Goal: Contribute content: Contribute content

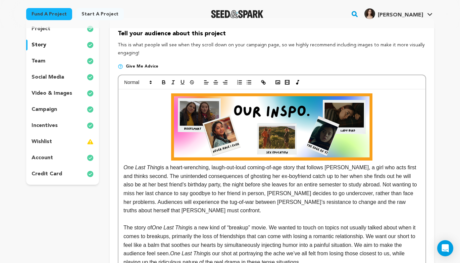
scroll to position [4, 0]
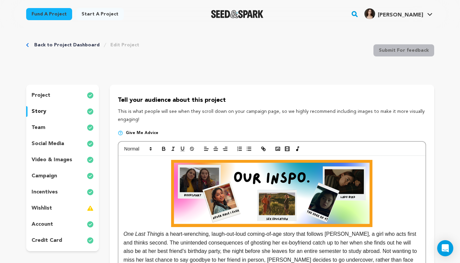
click at [57, 190] on div "incentives" at bounding box center [62, 192] width 73 height 11
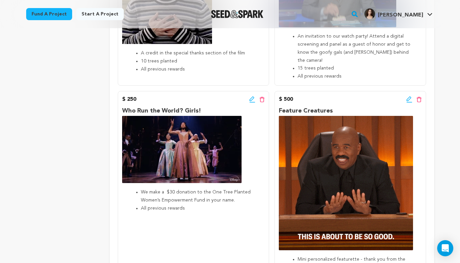
scroll to position [646, 0]
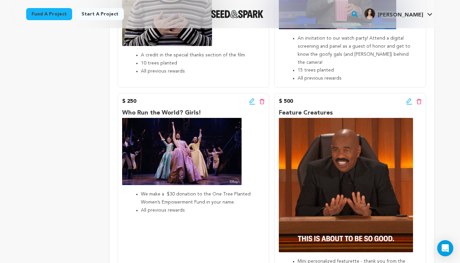
click at [250, 93] on div "$ 250 Edit incentive button Delete incentive button Who Run the World? Girls! W…" at bounding box center [193, 193] width 151 height 201
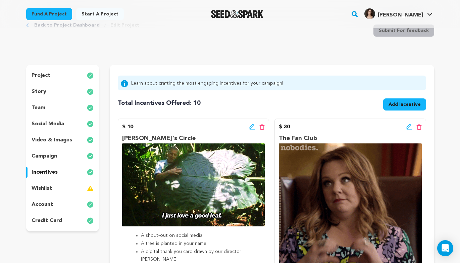
scroll to position [0, 0]
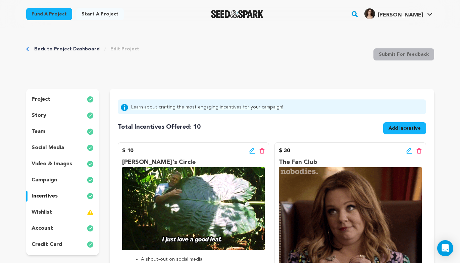
click at [50, 116] on div "story" at bounding box center [62, 115] width 73 height 11
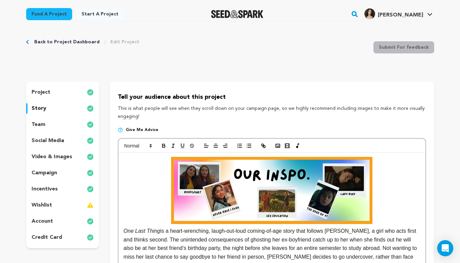
scroll to position [11, 0]
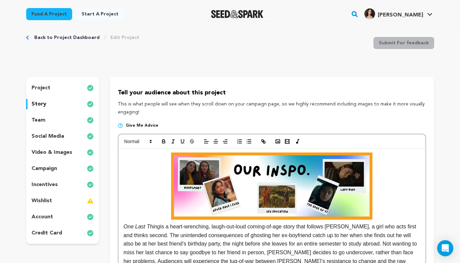
click at [294, 185] on img at bounding box center [271, 185] width 201 height 67
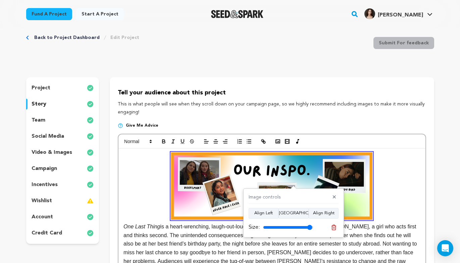
type input "100"
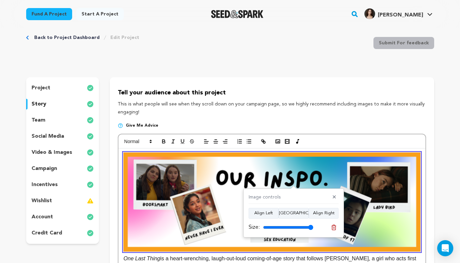
drag, startPoint x: 309, startPoint y: 227, endPoint x: 333, endPoint y: 226, distance: 23.9
click at [313, 227] on input "range" at bounding box center [288, 226] width 50 height 5
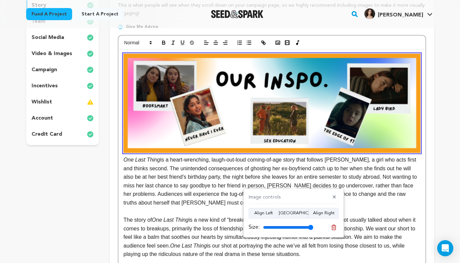
scroll to position [130, 0]
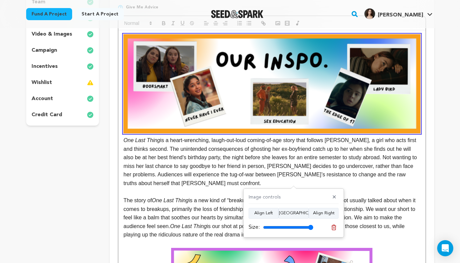
click at [380, 194] on p at bounding box center [271, 192] width 297 height 9
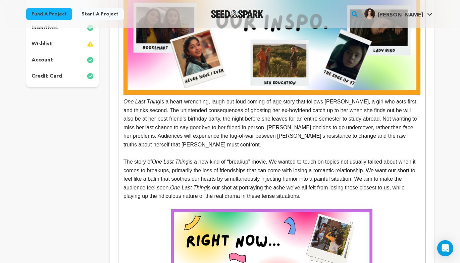
click at [341, 223] on img at bounding box center [271, 242] width 201 height 67
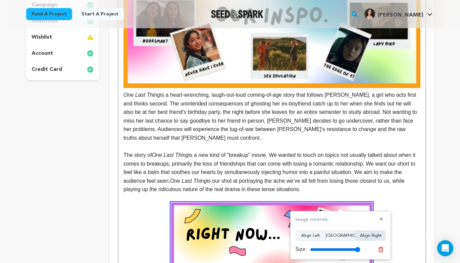
scroll to position [179, 0]
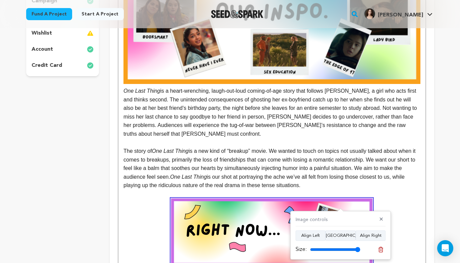
drag, startPoint x: 358, startPoint y: 249, endPoint x: 411, endPoint y: 250, distance: 53.0
click at [360, 250] on input "range" at bounding box center [335, 249] width 50 height 5
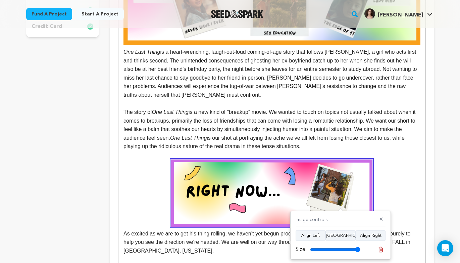
scroll to position [229, 0]
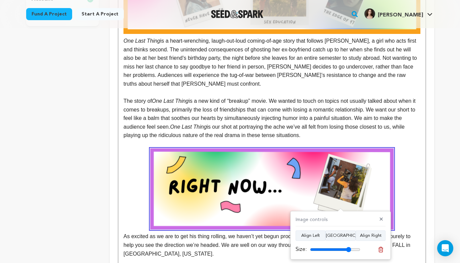
type input "100"
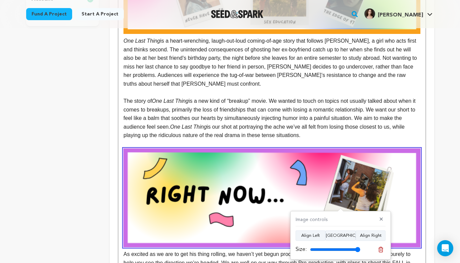
drag, startPoint x: 359, startPoint y: 249, endPoint x: 390, endPoint y: 249, distance: 31.2
click at [360, 249] on input "range" at bounding box center [335, 249] width 50 height 5
click at [382, 161] on img at bounding box center [271, 197] width 297 height 99
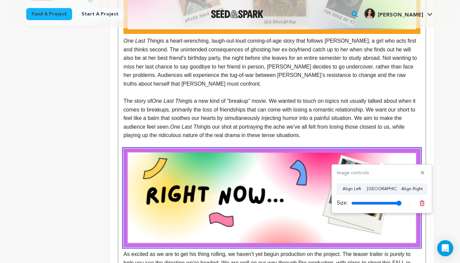
click at [381, 124] on p "The story of One Last Thing is a new kind of “breakup” movie. We wanted to touc…" at bounding box center [271, 118] width 297 height 43
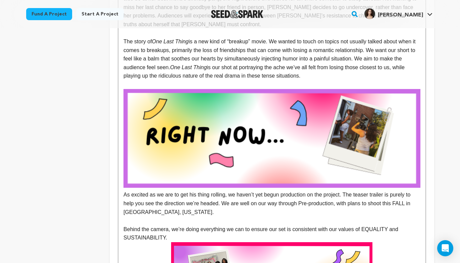
scroll to position [387, 0]
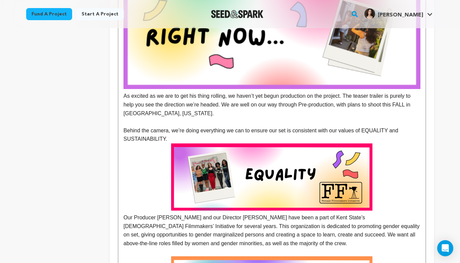
click at [324, 163] on img at bounding box center [271, 176] width 201 height 67
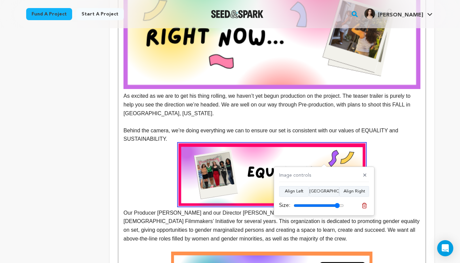
type input "100"
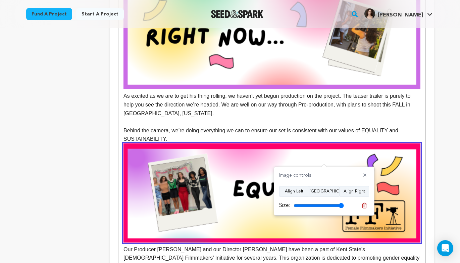
drag, startPoint x: 341, startPoint y: 204, endPoint x: 393, endPoint y: 203, distance: 52.0
click at [344, 206] on input "range" at bounding box center [319, 205] width 50 height 5
click at [335, 118] on p at bounding box center [271, 121] width 297 height 9
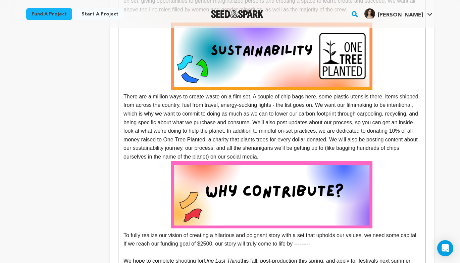
scroll to position [654, 0]
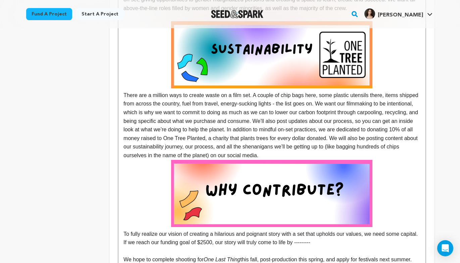
click at [315, 78] on img at bounding box center [271, 54] width 201 height 67
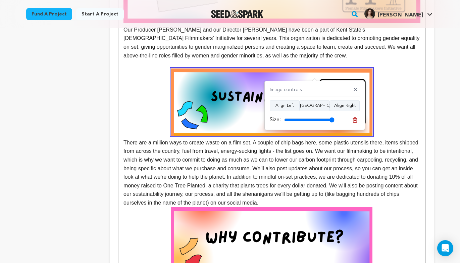
scroll to position [563, 0]
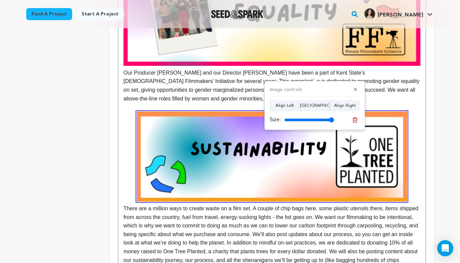
type input "100"
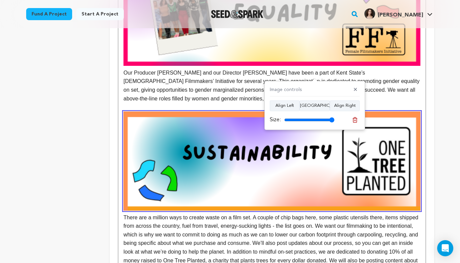
drag, startPoint x: 331, startPoint y: 120, endPoint x: 347, endPoint y: 123, distance: 16.4
click at [335, 122] on input "range" at bounding box center [309, 119] width 50 height 5
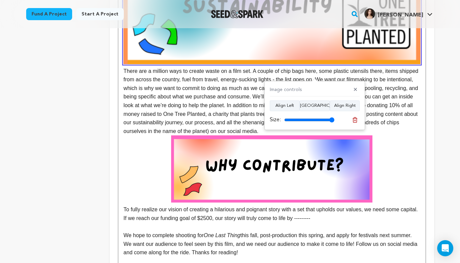
scroll to position [714, 0]
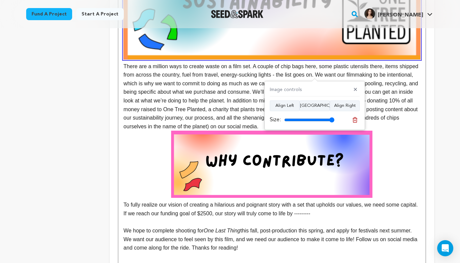
click at [404, 167] on p "To fully realize our vision of creating a hilarious and poignant story with a s…" at bounding box center [271, 174] width 297 height 87
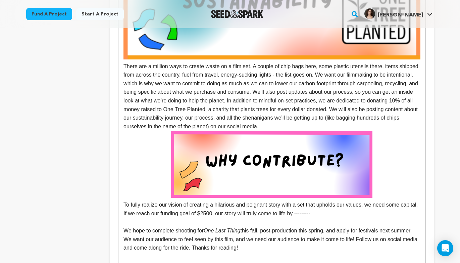
click at [278, 164] on img at bounding box center [271, 164] width 201 height 67
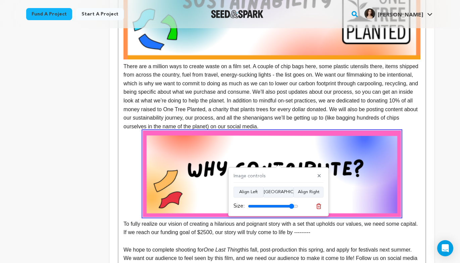
type input "100"
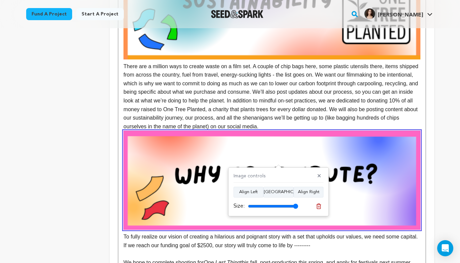
drag, startPoint x: 295, startPoint y: 206, endPoint x: 306, endPoint y: 208, distance: 10.6
click at [298, 208] on input "range" at bounding box center [273, 205] width 50 height 5
click at [409, 175] on img at bounding box center [271, 180] width 297 height 99
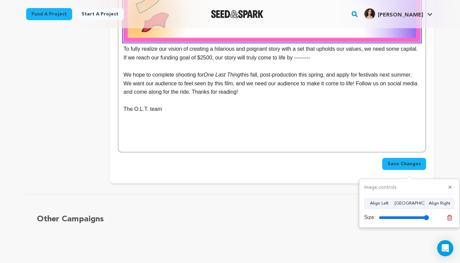
click at [251, 111] on p "The O.L.T. team" at bounding box center [271, 109] width 297 height 9
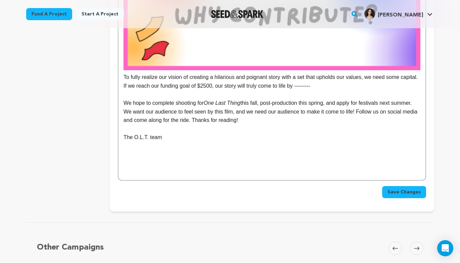
scroll to position [855, 0]
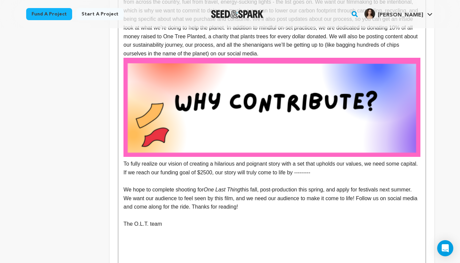
scroll to position [746, 0]
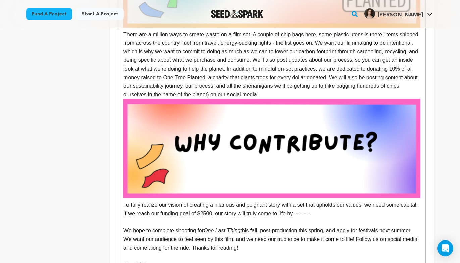
click at [334, 96] on p "There are a million ways to create waste on a film set. A couple of chip bags h…" at bounding box center [271, 14] width 297 height 170
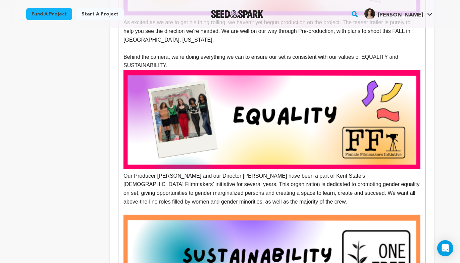
scroll to position [364, 0]
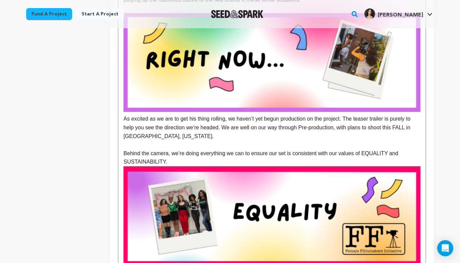
click at [176, 163] on p "Behind the camera, we’re doing everything we can to ensure our set is consisten…" at bounding box center [271, 157] width 297 height 17
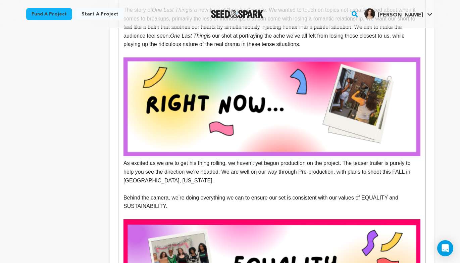
scroll to position [193, 0]
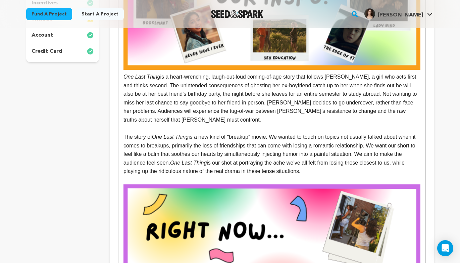
click at [213, 112] on p "One Last Thing is a heart-wrenching, laugh-out-loud coming-of-age story that fo…" at bounding box center [271, 47] width 297 height 153
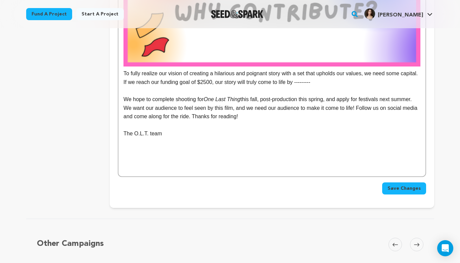
scroll to position [895, 0]
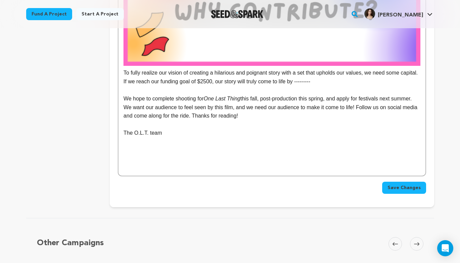
click at [276, 158] on p at bounding box center [271, 158] width 297 height 9
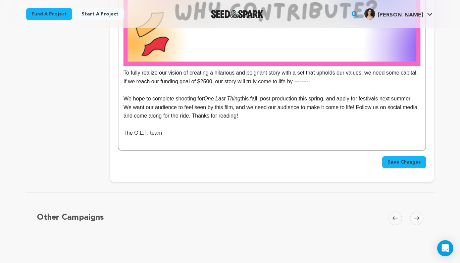
click at [203, 125] on p at bounding box center [271, 124] width 297 height 9
click at [202, 144] on p at bounding box center [271, 141] width 297 height 9
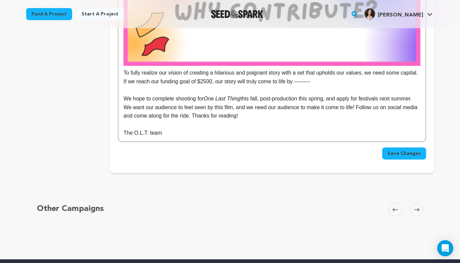
click at [399, 153] on span "Save Changes" at bounding box center [404, 153] width 33 height 7
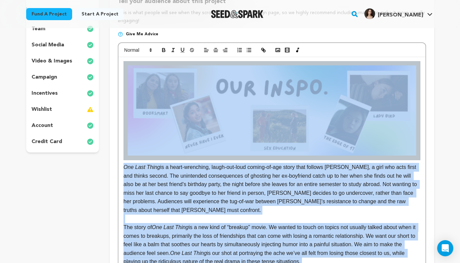
scroll to position [0, 0]
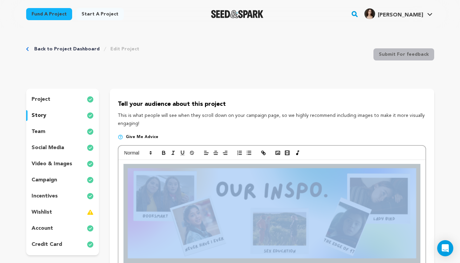
drag, startPoint x: 181, startPoint y: 133, endPoint x: 126, endPoint y: 170, distance: 66.0
copy div "One Last Thing is a heart-wrenching, laugh-out-loud coming-of-age story that fo…"
click at [134, 180] on img at bounding box center [271, 213] width 297 height 99
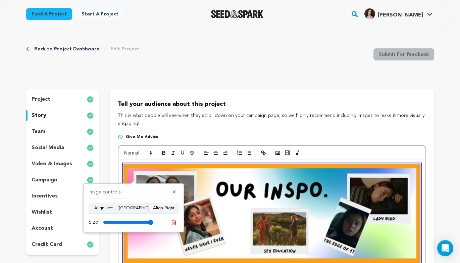
click at [207, 109] on div "Tell your audience about this project This is what people will see when they sc…" at bounding box center [272, 113] width 308 height 28
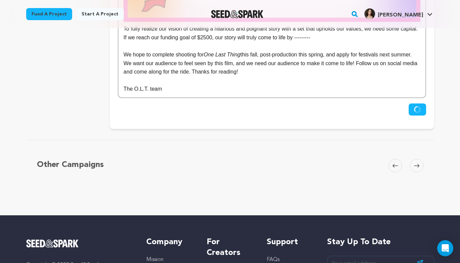
scroll to position [831, 0]
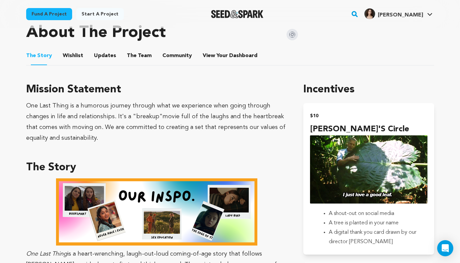
scroll to position [307, 0]
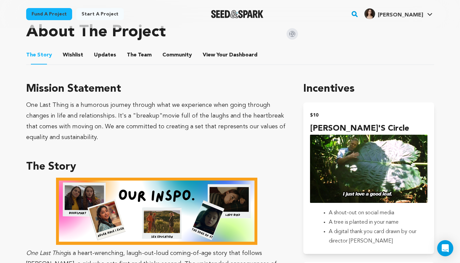
click at [156, 204] on img at bounding box center [156, 210] width 201 height 67
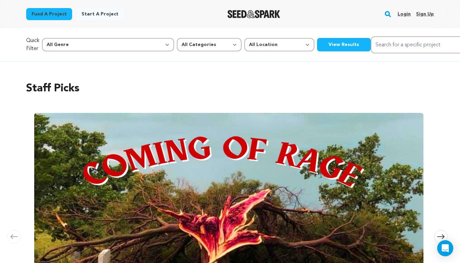
click at [404, 12] on link "Login" at bounding box center [404, 14] width 13 height 11
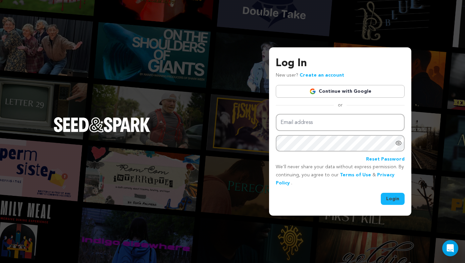
click at [346, 92] on link "Continue with Google" at bounding box center [340, 91] width 129 height 13
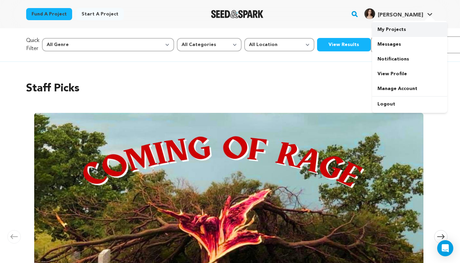
click at [414, 23] on link "My Projects" at bounding box center [409, 29] width 75 height 15
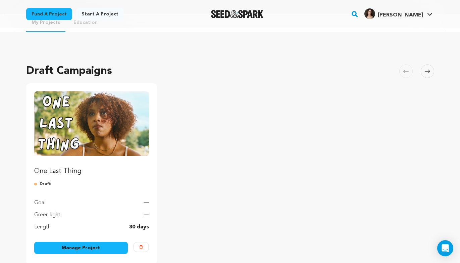
scroll to position [63, 0]
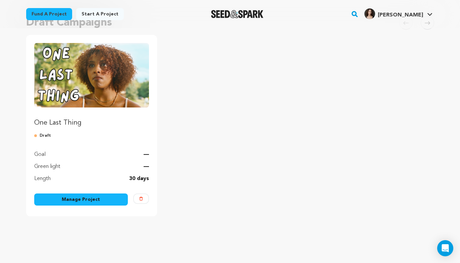
click at [98, 199] on link "Manage Project" at bounding box center [81, 199] width 94 height 12
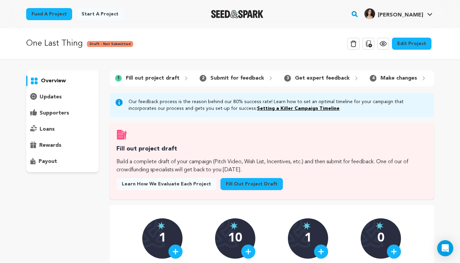
click at [406, 42] on link "Edit Project" at bounding box center [412, 44] width 40 height 12
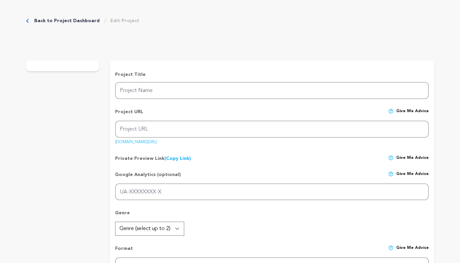
type input "One Last Thing"
type input "one-last-thing"
type input "In order to say good bye to her best friend and avoid her ex, [PERSON_NAME] att…"
type textarea "After ghosting her boyfriend, [PERSON_NAME] is set to depart for a study abroad…"
type textarea "One Last Thing is a humorous journey through what we experience when going thro…"
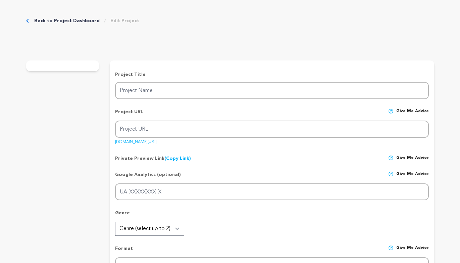
radio input "true"
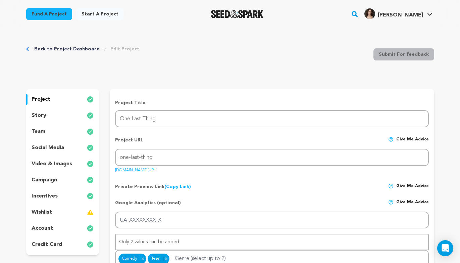
click at [57, 118] on div "story" at bounding box center [62, 115] width 73 height 11
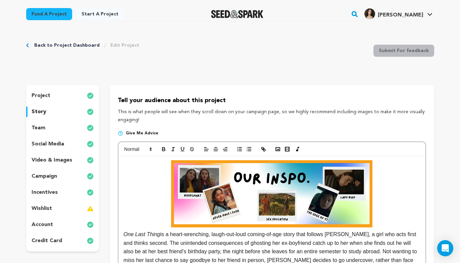
scroll to position [4, 0]
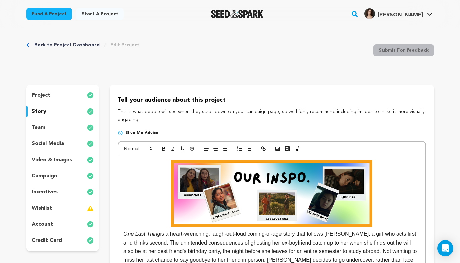
click at [216, 191] on img at bounding box center [271, 193] width 201 height 67
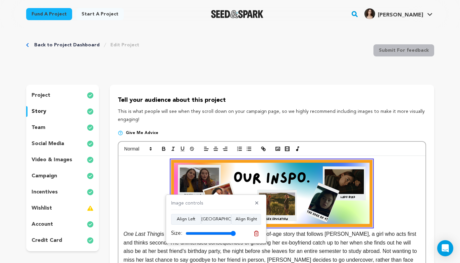
drag, startPoint x: 231, startPoint y: 230, endPoint x: 236, endPoint y: 234, distance: 6.4
click at [229, 233] on div "Size:" at bounding box center [203, 233] width 65 height 8
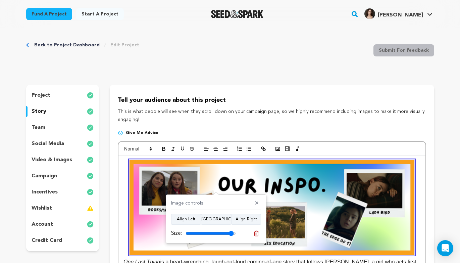
type input "100"
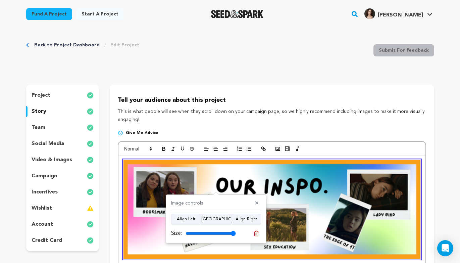
drag, startPoint x: 232, startPoint y: 231, endPoint x: 293, endPoint y: 238, distance: 61.8
click at [236, 236] on input "range" at bounding box center [211, 233] width 50 height 5
click at [356, 216] on img at bounding box center [271, 209] width 297 height 99
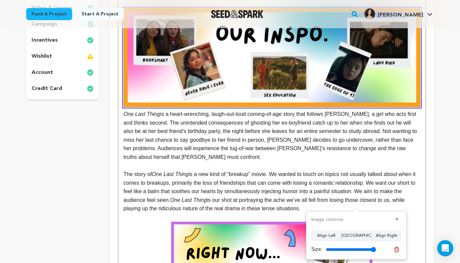
scroll to position [162, 0]
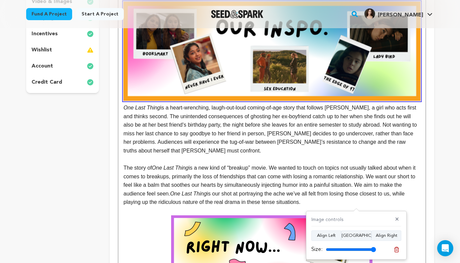
click at [163, 116] on p "One Last Thing is a heart-wrenching, laugh-out-loud coming-of-age story that fo…" at bounding box center [271, 78] width 297 height 153
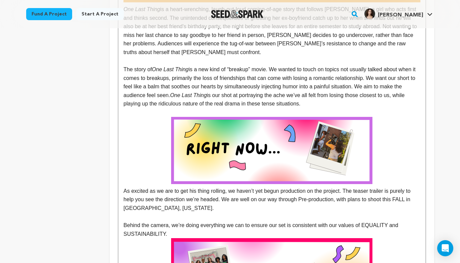
scroll to position [329, 0]
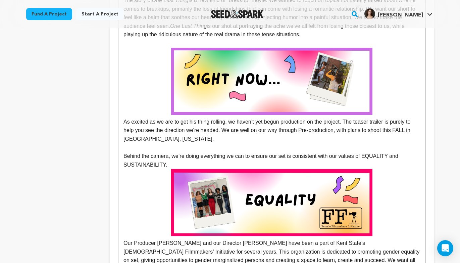
click at [230, 84] on img at bounding box center [271, 81] width 201 height 67
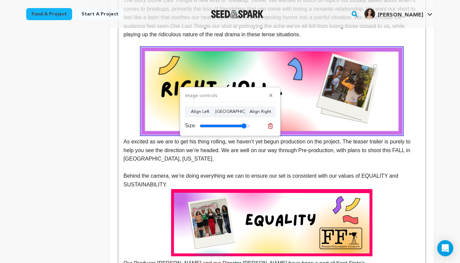
type input "100"
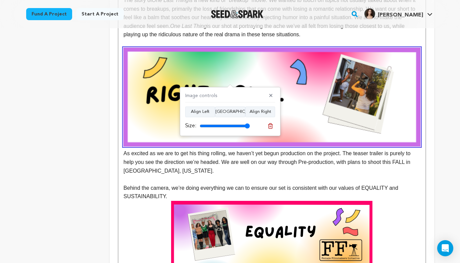
drag, startPoint x: 247, startPoint y: 124, endPoint x: 305, endPoint y: 127, distance: 58.4
click at [250, 125] on input "range" at bounding box center [225, 125] width 50 height 5
click at [313, 136] on img at bounding box center [271, 97] width 297 height 99
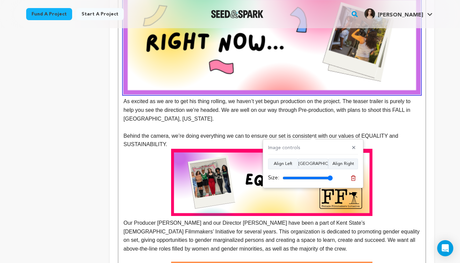
scroll to position [382, 0]
click at [220, 183] on img at bounding box center [271, 181] width 201 height 67
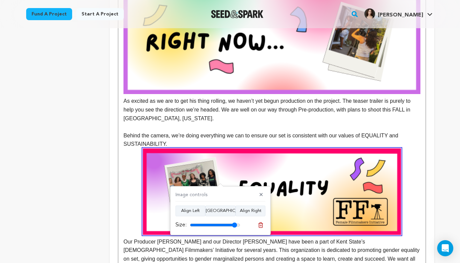
type input "100"
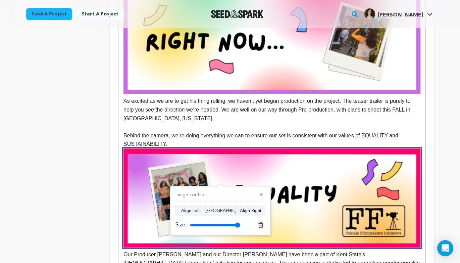
drag, startPoint x: 239, startPoint y: 222, endPoint x: 294, endPoint y: 218, distance: 54.5
click at [240, 227] on input "range" at bounding box center [215, 224] width 50 height 5
click at [303, 201] on img at bounding box center [271, 197] width 297 height 99
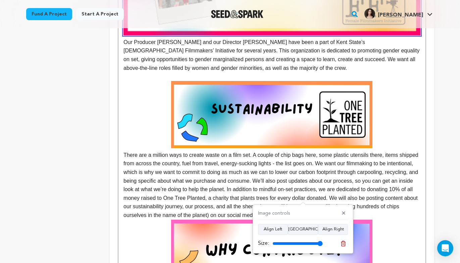
scroll to position [607, 0]
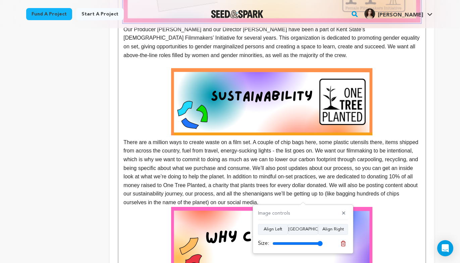
click at [262, 101] on img at bounding box center [271, 101] width 201 height 67
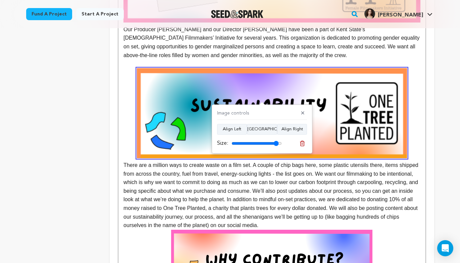
type input "100"
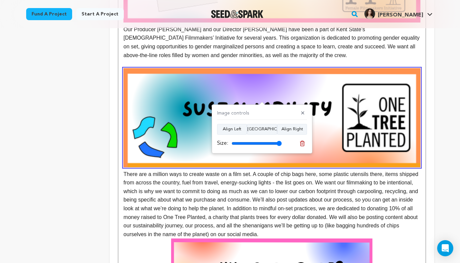
drag, startPoint x: 281, startPoint y: 142, endPoint x: 311, endPoint y: 138, distance: 30.1
click at [282, 141] on input "range" at bounding box center [257, 143] width 50 height 5
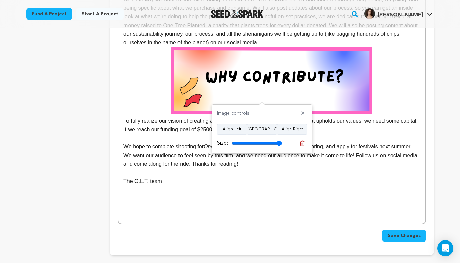
scroll to position [794, 0]
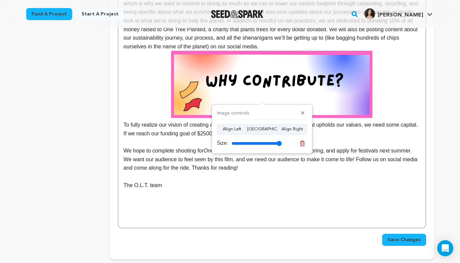
click at [308, 71] on img at bounding box center [271, 84] width 201 height 67
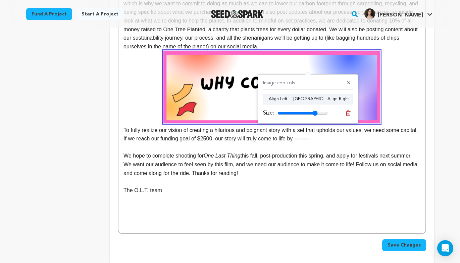
type input "100"
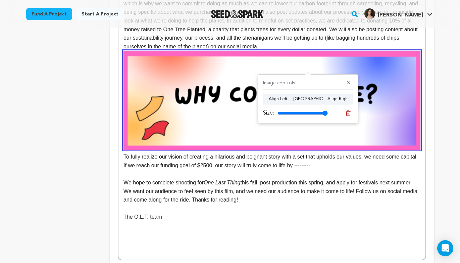
drag, startPoint x: 323, startPoint y: 113, endPoint x: 351, endPoint y: 106, distance: 28.4
click at [328, 110] on input "range" at bounding box center [302, 112] width 50 height 5
click at [328, 182] on p "We hope to complete shooting for One Last Thing this fall, post-production this…" at bounding box center [271, 191] width 297 height 26
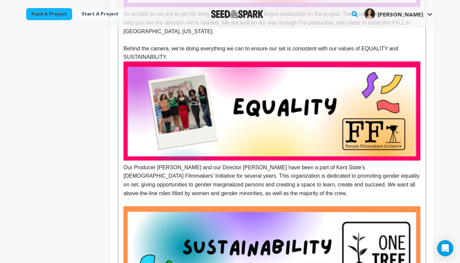
scroll to position [452, 0]
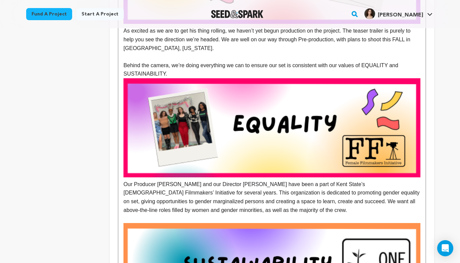
click at [190, 71] on p "Behind the camera, we’re doing everything we can to ensure our set is consisten…" at bounding box center [271, 69] width 297 height 17
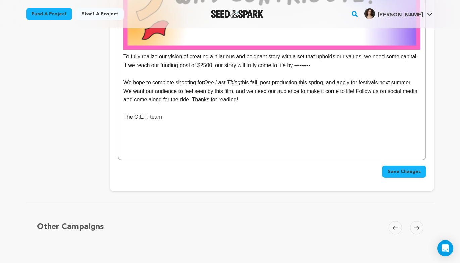
scroll to position [995, 0]
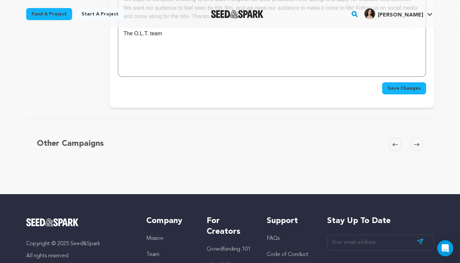
click at [398, 88] on span "Save Changes" at bounding box center [404, 88] width 33 height 7
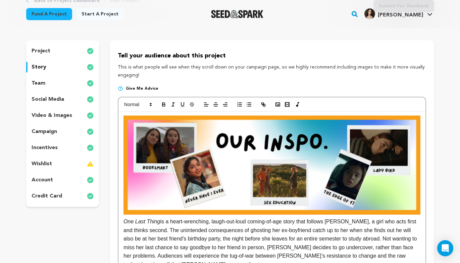
scroll to position [0, 0]
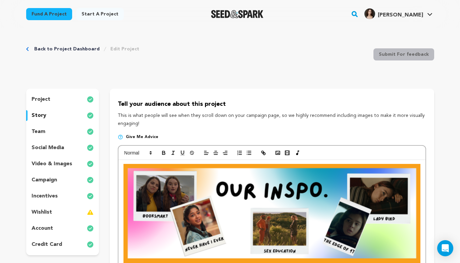
click at [64, 197] on div "incentives" at bounding box center [62, 196] width 73 height 11
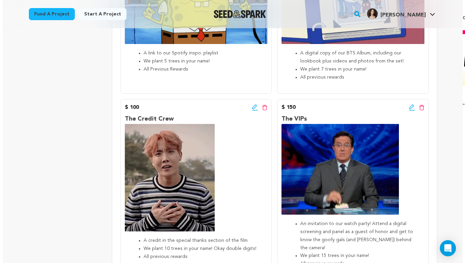
scroll to position [578, 0]
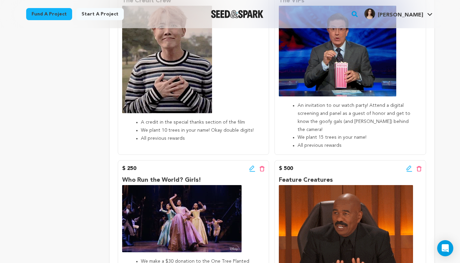
click at [251, 169] on icon at bounding box center [252, 168] width 6 height 7
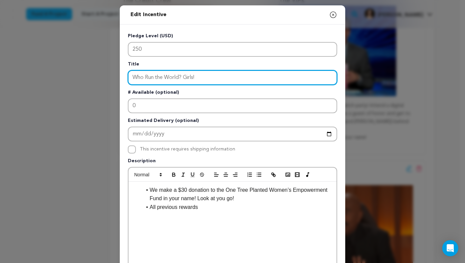
drag, startPoint x: 209, startPoint y: 76, endPoint x: 126, endPoint y: 76, distance: 82.9
click at [128, 76] on input "Who Run the World? Girls!" at bounding box center [232, 77] width 209 height 15
type input "Girl Power"
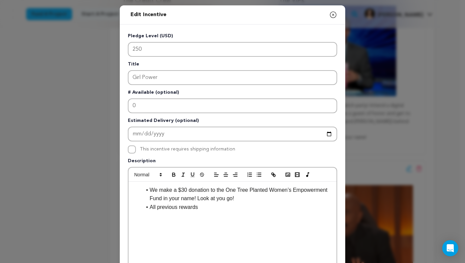
click at [211, 196] on li "We make a $30 donation to the One Tree Planted Women’s Empowerment Fund in your…" at bounding box center [237, 194] width 190 height 17
click at [253, 199] on li "We make a $30 donation to the One Tree Planted Women’s Empowerment Fund in your…" at bounding box center [237, 194] width 190 height 17
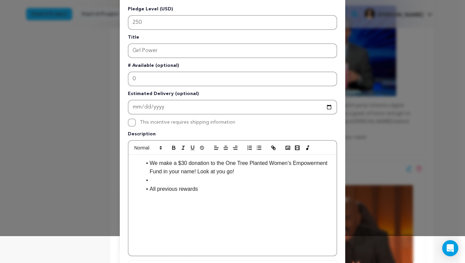
scroll to position [28, 0]
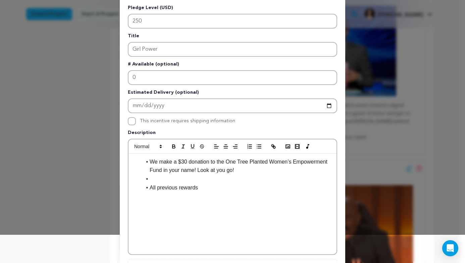
drag, startPoint x: 164, startPoint y: 178, endPoint x: 172, endPoint y: 182, distance: 8.9
click at [172, 182] on li at bounding box center [237, 178] width 190 height 9
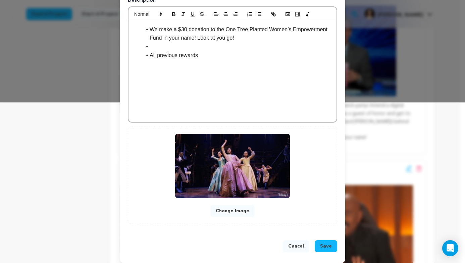
scroll to position [166, 0]
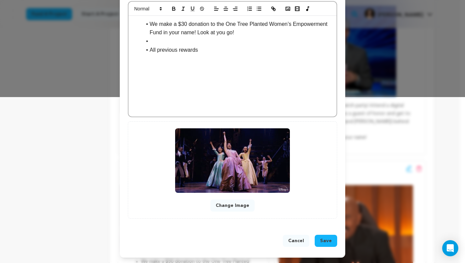
click at [324, 239] on span "Save" at bounding box center [326, 240] width 12 height 7
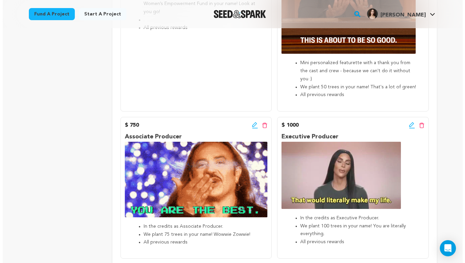
scroll to position [887, 0]
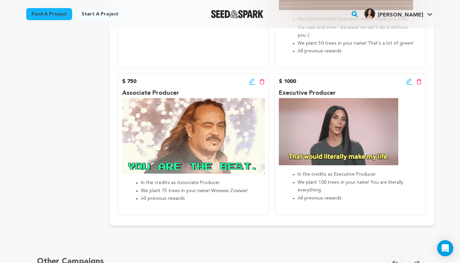
click at [251, 78] on icon at bounding box center [252, 81] width 6 height 7
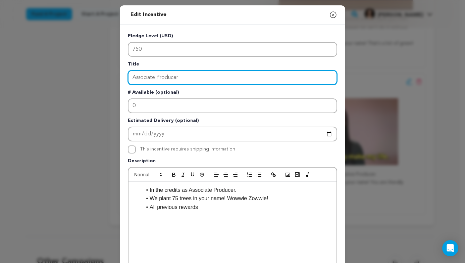
drag, startPoint x: 191, startPoint y: 79, endPoint x: 156, endPoint y: 70, distance: 36.2
click at [156, 70] on input "Associate Producer" at bounding box center [232, 77] width 209 height 15
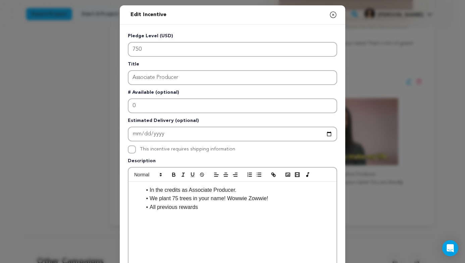
click at [368, 45] on div "Edit Incentive Close modal Pledge Level (USD) 750 Title Associate Producer # Av…" at bounding box center [232, 214] width 465 height 428
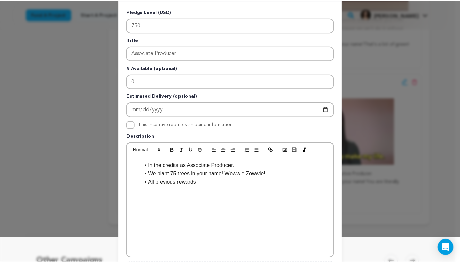
scroll to position [0, 0]
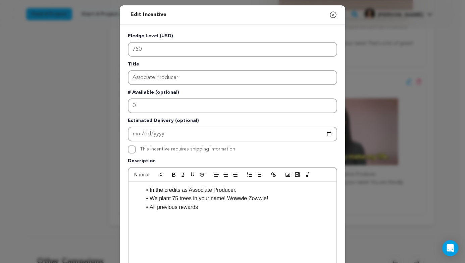
click at [329, 15] on icon "button" at bounding box center [333, 15] width 8 height 8
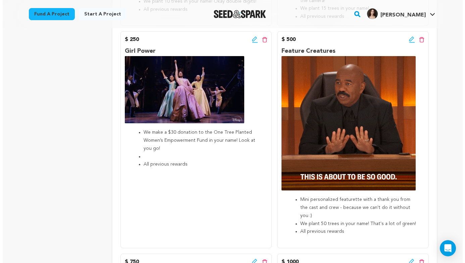
scroll to position [691, 0]
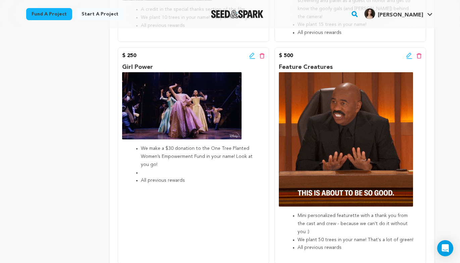
click at [251, 54] on icon at bounding box center [252, 55] width 5 height 5
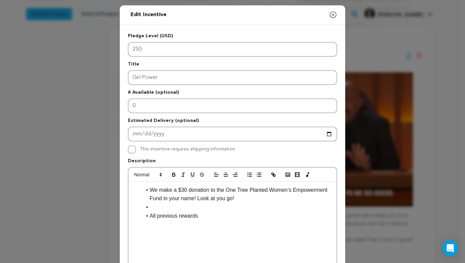
click at [162, 205] on li at bounding box center [237, 207] width 190 height 9
click at [406, 177] on div "Edit Incentive Close modal Pledge Level (USD) 250 Title Girl Power # Available …" at bounding box center [232, 214] width 465 height 428
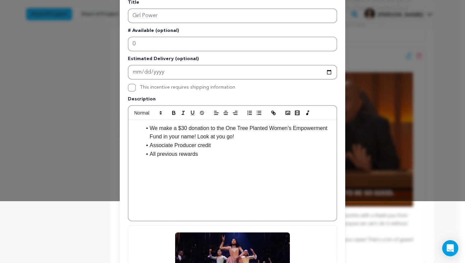
scroll to position [166, 0]
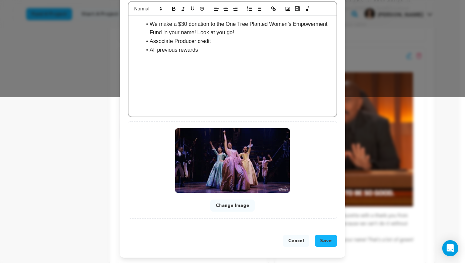
click at [320, 241] on span "Save" at bounding box center [326, 240] width 12 height 7
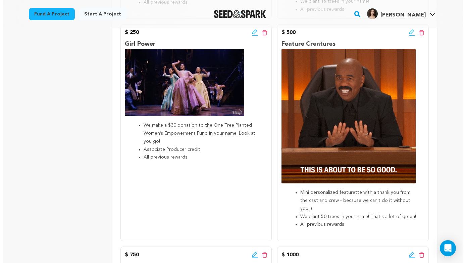
scroll to position [712, 0]
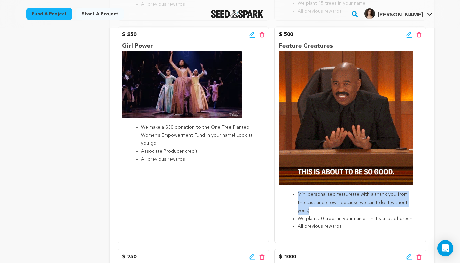
drag, startPoint x: 297, startPoint y: 193, endPoint x: 417, endPoint y: 202, distance: 120.1
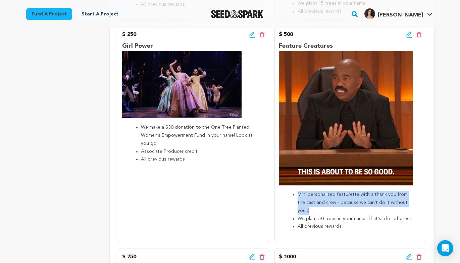
click at [417, 202] on ul "Mini personalized featurette with a thank you from the cast and crew - because …" at bounding box center [350, 211] width 143 height 40
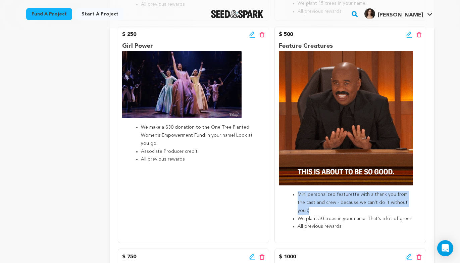
copy li "Mini personalized featurette with a thank you from the cast and crew - because …"
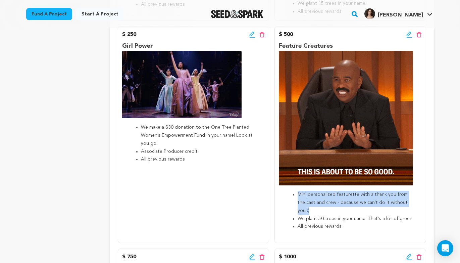
click at [252, 34] on icon at bounding box center [252, 34] width 6 height 7
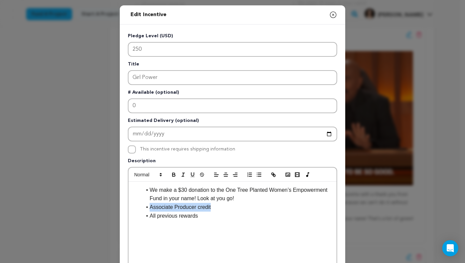
drag, startPoint x: 227, startPoint y: 207, endPoint x: 145, endPoint y: 199, distance: 82.9
click at [145, 204] on li "Associate Producer credit" at bounding box center [237, 207] width 190 height 9
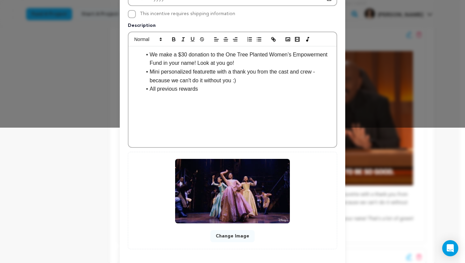
scroll to position [152, 0]
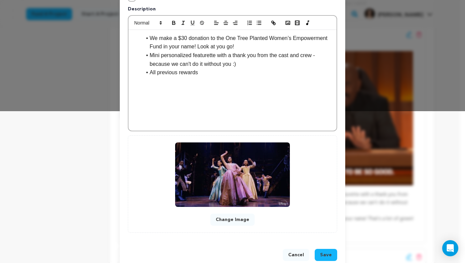
click at [323, 255] on span "Save" at bounding box center [326, 254] width 12 height 7
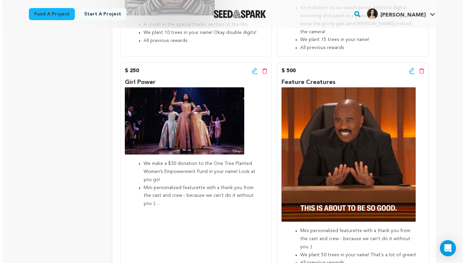
scroll to position [680, 0]
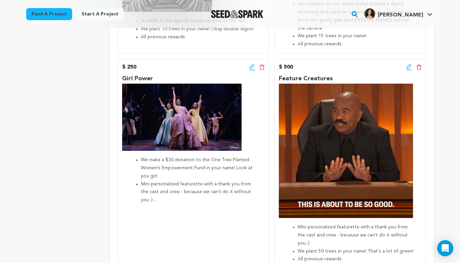
click at [408, 70] on icon at bounding box center [409, 70] width 6 height 1
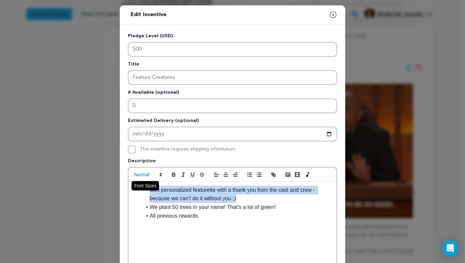
drag, startPoint x: 257, startPoint y: 198, endPoint x: 154, endPoint y: 179, distance: 104.9
click at [154, 178] on div "Mini personalized featurette with a thank you from the cast and crew - because …" at bounding box center [232, 225] width 209 height 116
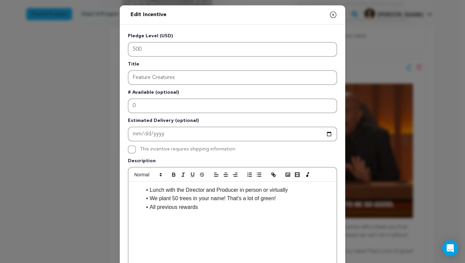
click at [165, 190] on li "Lunch with the Director and Producer in person or virtually" at bounding box center [237, 190] width 190 height 9
click at [315, 192] on li "Lunch hang-out with the Director and Producer in person or virtually" at bounding box center [237, 190] width 190 height 9
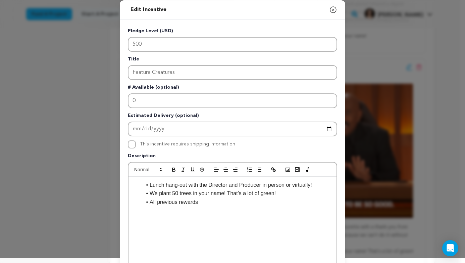
scroll to position [0, 0]
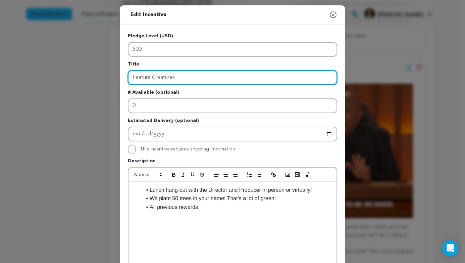
drag, startPoint x: 208, startPoint y: 75, endPoint x: 133, endPoint y: 67, distance: 76.3
click at [133, 67] on div "Title Feature Creatures" at bounding box center [232, 73] width 209 height 24
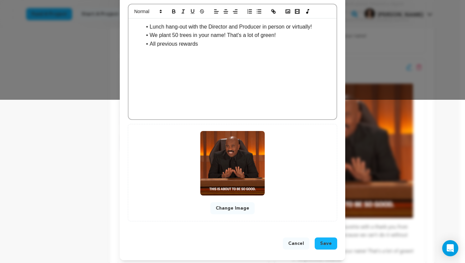
scroll to position [166, 0]
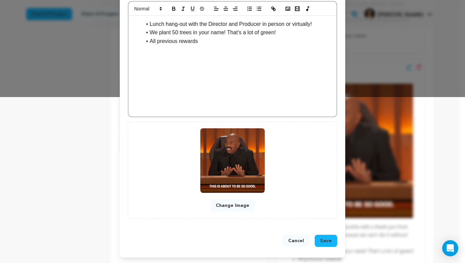
type input "Let's Hang!"
click at [328, 236] on button "Save" at bounding box center [326, 241] width 22 height 12
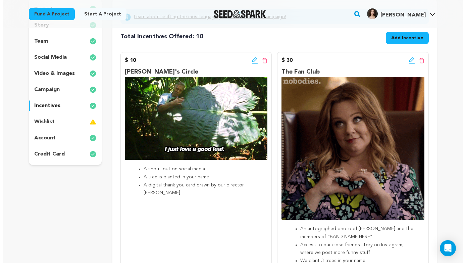
scroll to position [80, 0]
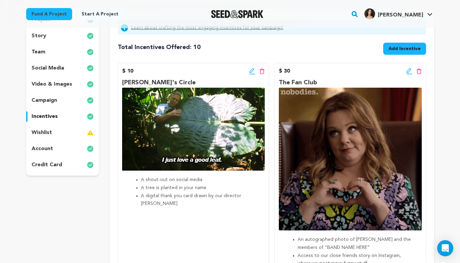
click at [408, 54] on button "Add Incentive" at bounding box center [404, 49] width 43 height 12
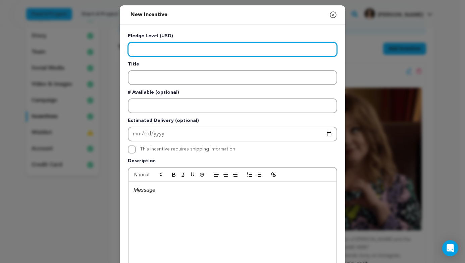
click at [176, 47] on input "Enter level" at bounding box center [232, 49] width 209 height 15
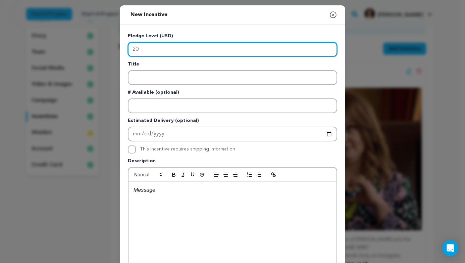
type input "20"
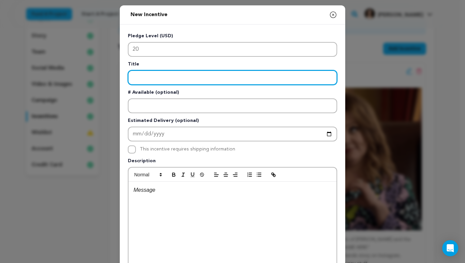
click at [168, 81] on input "Enter title" at bounding box center [232, 77] width 209 height 15
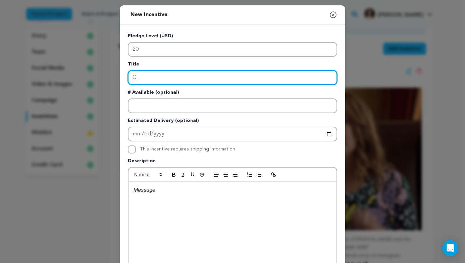
type input "C"
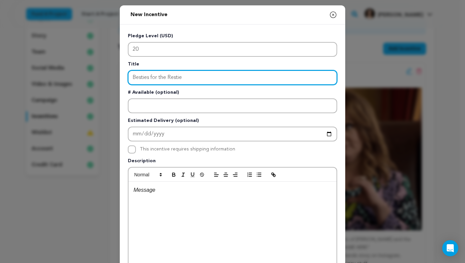
scroll to position [68, 0]
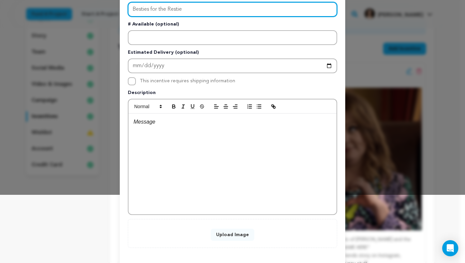
type input "Besties for the Restie"
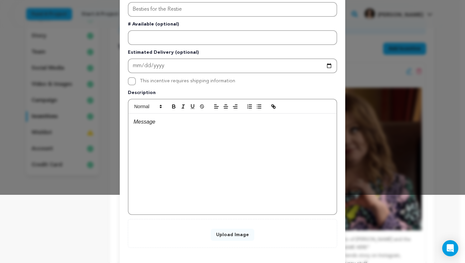
click at [212, 158] on div at bounding box center [233, 163] width 208 height 101
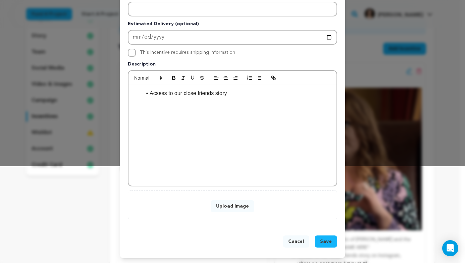
scroll to position [97, 0]
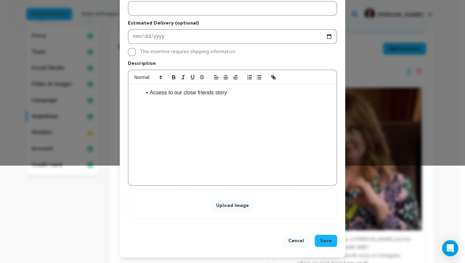
click at [322, 235] on button "Save" at bounding box center [326, 241] width 22 height 12
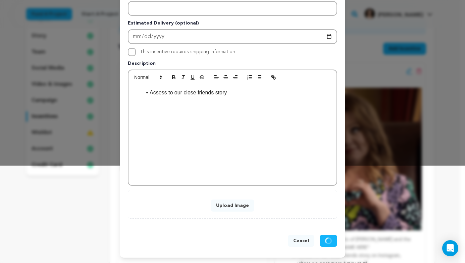
scroll to position [83, 0]
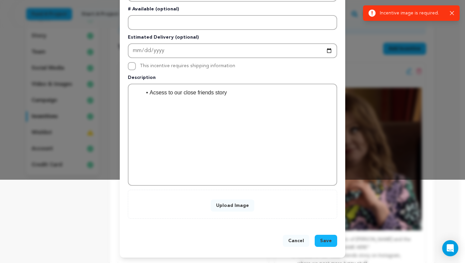
click at [240, 202] on button "Upload Image" at bounding box center [233, 205] width 44 height 12
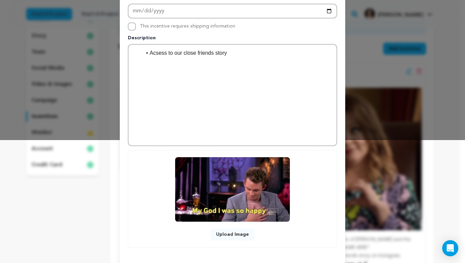
scroll to position [152, 0]
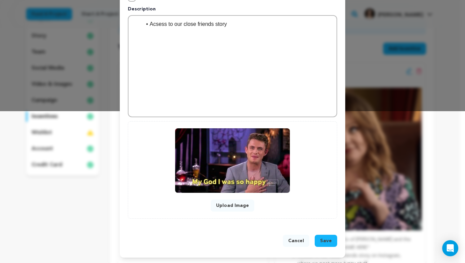
click at [320, 238] on span "Save" at bounding box center [326, 240] width 12 height 7
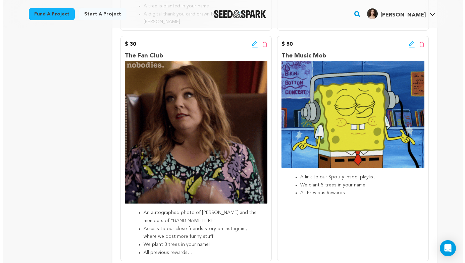
scroll to position [261, 0]
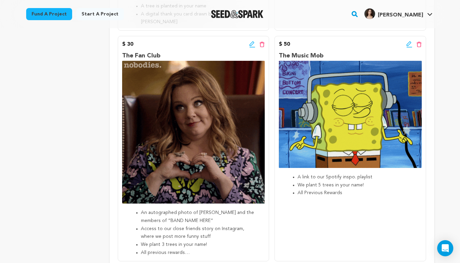
click at [250, 41] on icon at bounding box center [252, 44] width 6 height 7
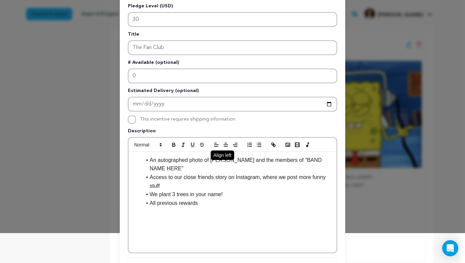
scroll to position [34, 0]
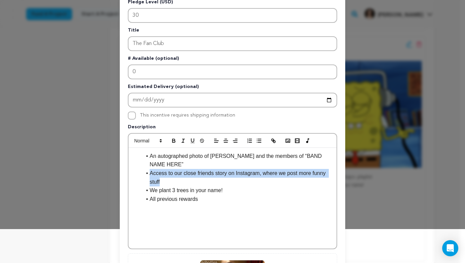
drag, startPoint x: 171, startPoint y: 179, endPoint x: 146, endPoint y: 174, distance: 24.8
click at [146, 174] on li "Access to our close friends story on Instagram, where we post more funny stuff" at bounding box center [237, 177] width 190 height 17
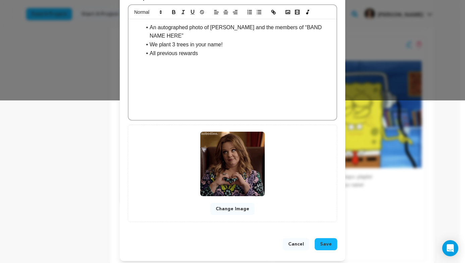
scroll to position [166, 0]
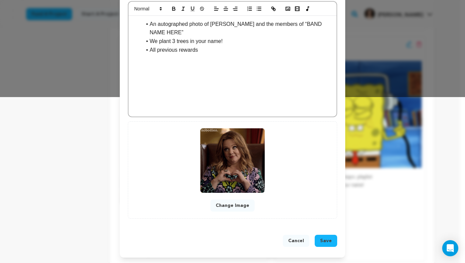
click at [329, 239] on button "Save" at bounding box center [326, 241] width 22 height 12
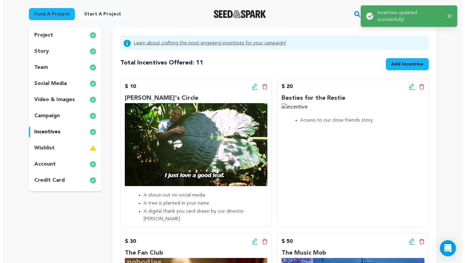
scroll to position [73, 0]
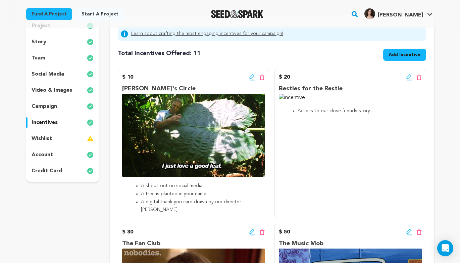
click at [251, 74] on icon at bounding box center [252, 77] width 6 height 7
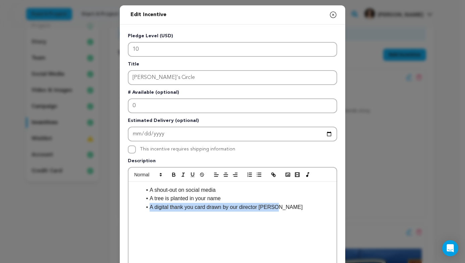
drag, startPoint x: 241, startPoint y: 207, endPoint x: 125, endPoint y: 204, distance: 116.5
click at [125, 204] on div "Pledge Level (USD) 10 Title Callie's Circle # Available (optional) 0 Estimated …" at bounding box center [232, 208] width 225 height 368
copy li "A digital thank you card drawn by our director Stella"
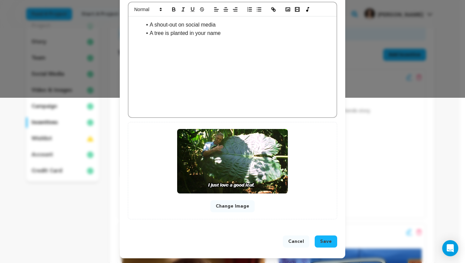
scroll to position [166, 0]
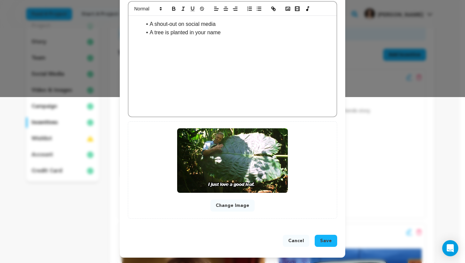
click at [322, 236] on button "Save" at bounding box center [326, 241] width 22 height 12
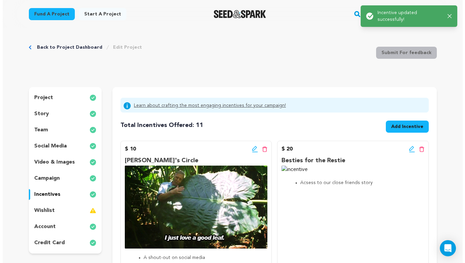
scroll to position [0, 0]
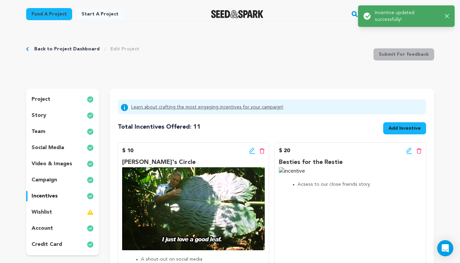
click at [406, 151] on icon at bounding box center [408, 150] width 5 height 5
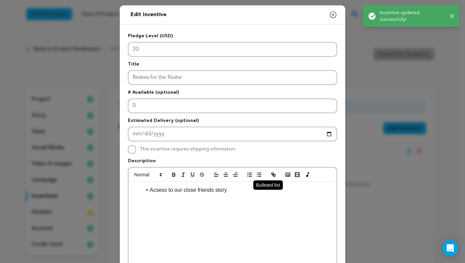
click at [254, 179] on button "button" at bounding box center [258, 174] width 9 height 8
click at [247, 194] on li "Acsess to our close friends story" at bounding box center [237, 190] width 190 height 9
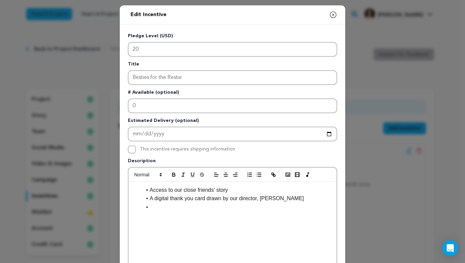
click at [226, 208] on li at bounding box center [237, 207] width 190 height 9
click at [148, 190] on li "Access to our close friends' story" at bounding box center [237, 190] width 190 height 9
click at [235, 191] on li "Access to our close friends' story" at bounding box center [237, 190] width 190 height 9
click at [203, 199] on li "A digital thank you card drawn by our director, [PERSON_NAME]" at bounding box center [237, 198] width 190 height 9
click at [205, 206] on li at bounding box center [237, 207] width 190 height 9
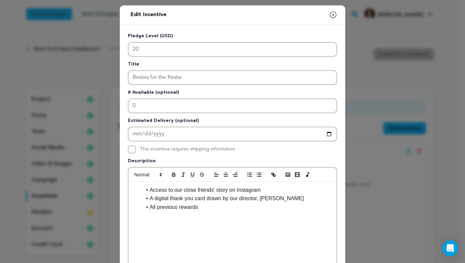
click at [214, 191] on li "Access to our close friends' story on Instagram" at bounding box center [237, 190] width 190 height 9
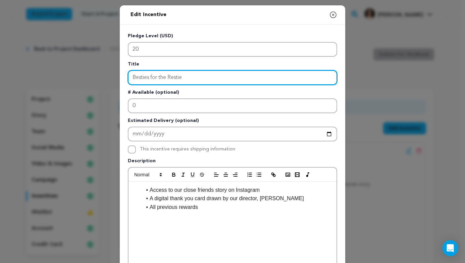
click at [169, 80] on input "Besties for the Restie" at bounding box center [232, 77] width 209 height 15
drag, startPoint x: 193, startPoint y: 82, endPoint x: 190, endPoint y: 82, distance: 3.7
click at [190, 82] on input "Besties for the Restie" at bounding box center [232, 77] width 209 height 15
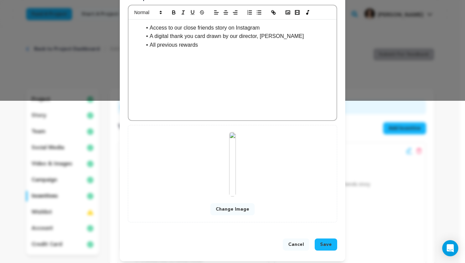
scroll to position [166, 0]
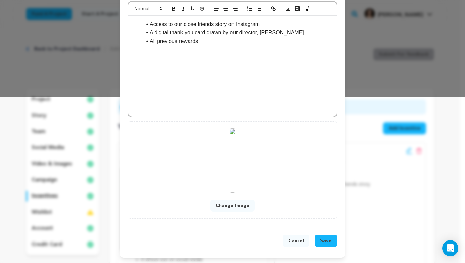
click at [320, 242] on span "Save" at bounding box center [326, 240] width 12 height 7
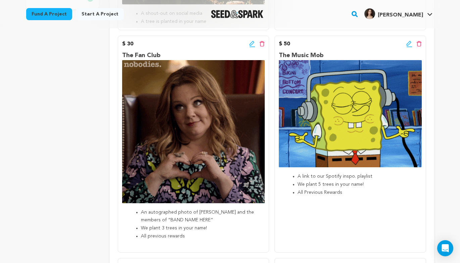
scroll to position [262, 0]
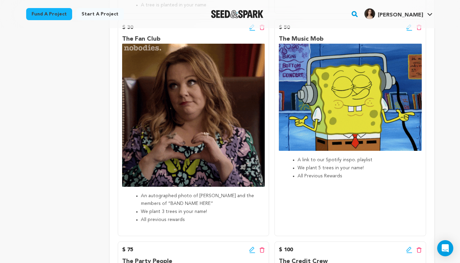
click at [218, 201] on li "An autographed photo of Riley Rihan and the members of “BAND NAME HERE”" at bounding box center [199, 200] width 116 height 16
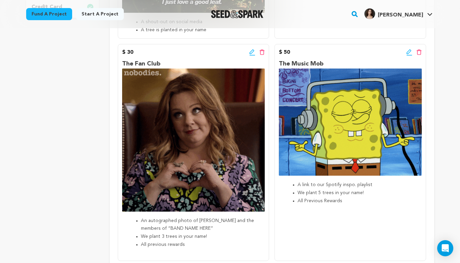
scroll to position [234, 0]
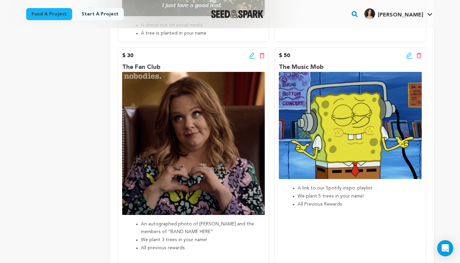
click at [261, 56] on icon at bounding box center [261, 56] width 5 height 6
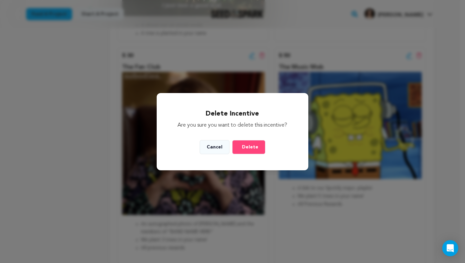
click at [250, 146] on span "Delete" at bounding box center [250, 147] width 16 height 7
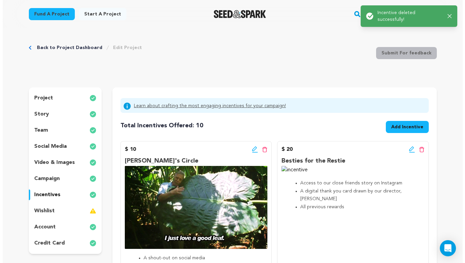
scroll to position [0, 0]
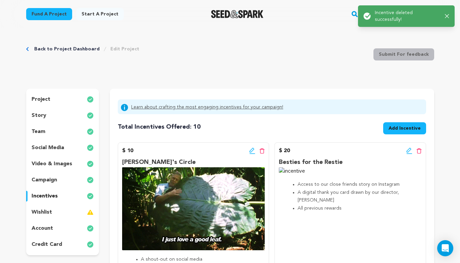
click at [406, 151] on div "$ 20 Edit incentive button Delete incentive button" at bounding box center [350, 151] width 143 height 8
click at [409, 150] on icon at bounding box center [409, 150] width 6 height 7
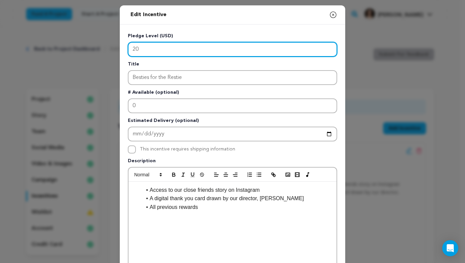
click at [243, 54] on input "20" at bounding box center [232, 49] width 209 height 15
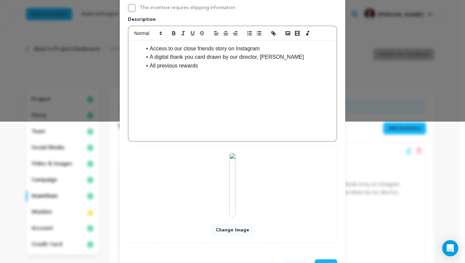
type input "25"
click at [235, 227] on button "Change Image" at bounding box center [232, 230] width 44 height 12
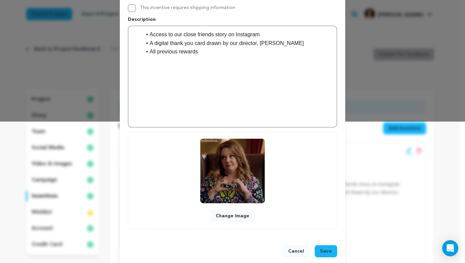
click at [323, 243] on div "Cancel Save" at bounding box center [232, 252] width 225 height 31
click at [325, 246] on button "Save" at bounding box center [326, 251] width 22 height 12
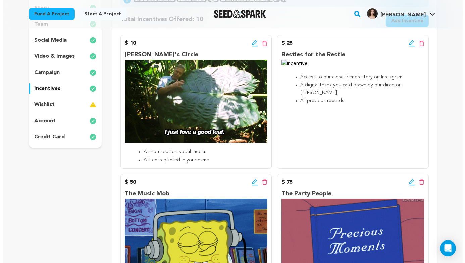
scroll to position [39, 0]
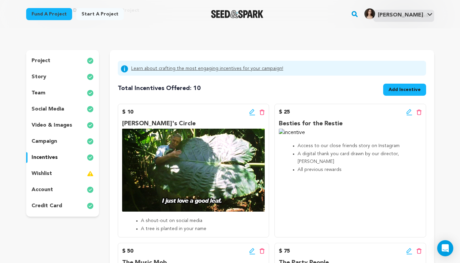
click at [410, 110] on icon at bounding box center [408, 111] width 5 height 5
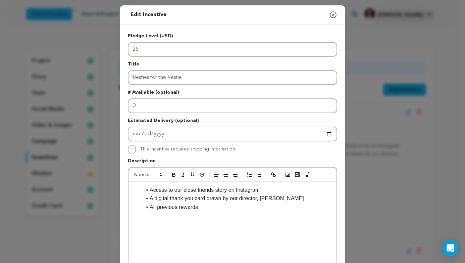
scroll to position [166, 0]
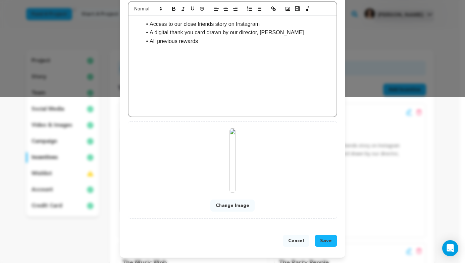
click at [236, 201] on button "Change Image" at bounding box center [232, 205] width 44 height 12
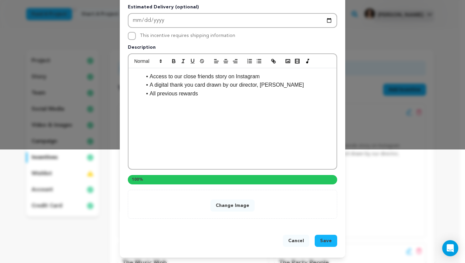
scroll to position [152, 0]
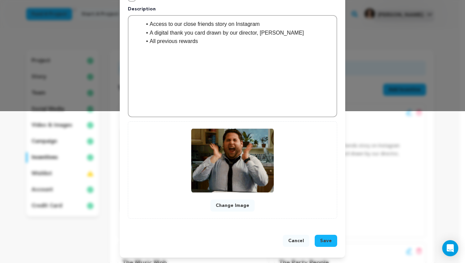
click at [326, 244] on span "Save" at bounding box center [326, 240] width 12 height 7
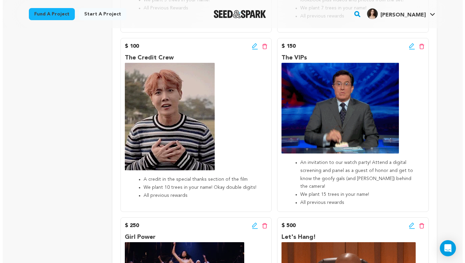
scroll to position [430, 0]
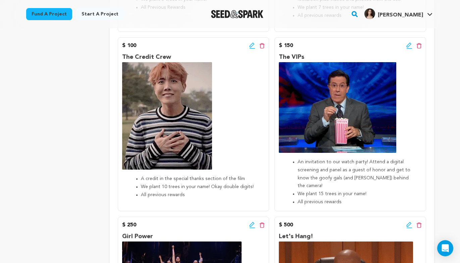
click at [409, 45] on icon at bounding box center [408, 45] width 5 height 5
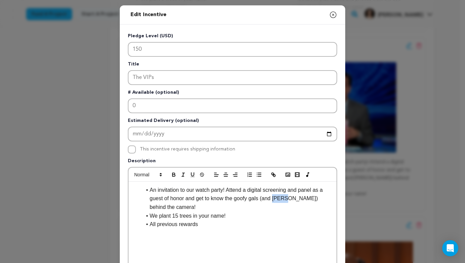
drag, startPoint x: 286, startPoint y: 199, endPoint x: 273, endPoint y: 198, distance: 12.8
click at [273, 198] on li "An invitation to our watch party! Attend a digital screening and panel as a gue…" at bounding box center [237, 199] width 190 height 26
drag, startPoint x: 290, startPoint y: 200, endPoint x: 274, endPoint y: 200, distance: 15.4
click at [275, 200] on li "An invitation to our watch party! Attend a digital screening and panel as a gue…" at bounding box center [237, 199] width 190 height 26
click at [274, 200] on li "An invitation to our watch party! Attend a digital screening and panel as a gue…" at bounding box center [237, 199] width 190 height 26
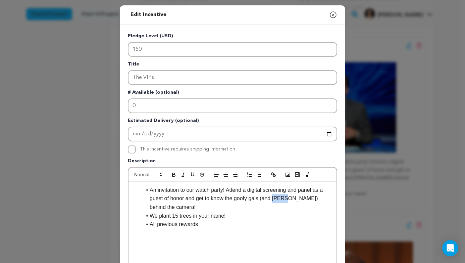
drag, startPoint x: 272, startPoint y: 199, endPoint x: 285, endPoint y: 201, distance: 12.6
click at [285, 201] on li "An invitation to our watch party! Attend a digital screening and panel as a gue…" at bounding box center [237, 199] width 190 height 26
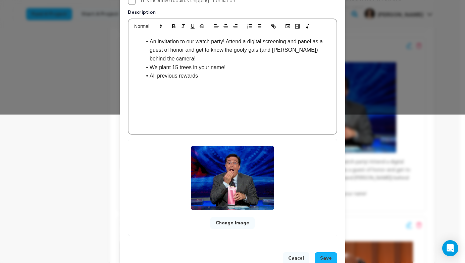
scroll to position [166, 0]
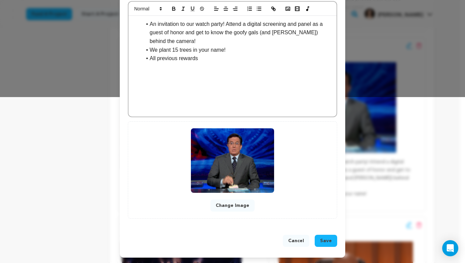
click at [325, 239] on span "Save" at bounding box center [326, 240] width 12 height 7
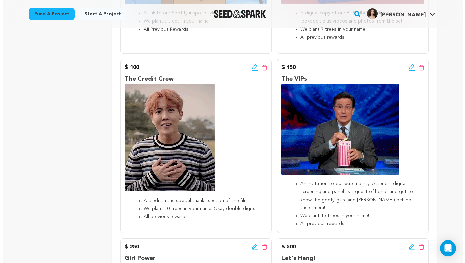
scroll to position [409, 0]
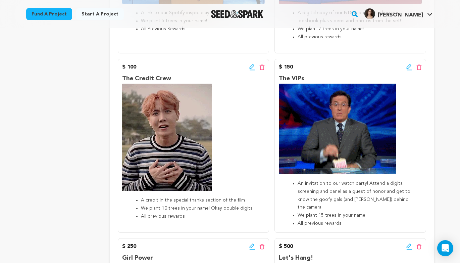
click at [404, 67] on div "$ 150 Edit incentive button Delete incentive button" at bounding box center [350, 67] width 143 height 8
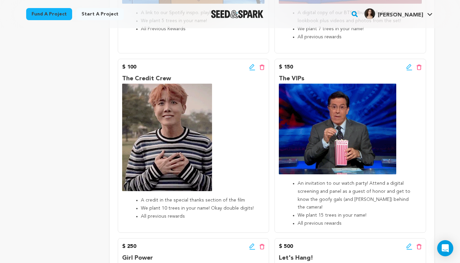
click at [406, 66] on icon at bounding box center [409, 67] width 6 height 7
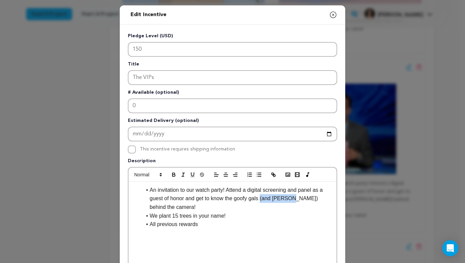
drag, startPoint x: 290, startPoint y: 196, endPoint x: 260, endPoint y: 198, distance: 30.2
click at [260, 198] on li "An invitation to our watch party! Attend a digital screening and panel as a gue…" at bounding box center [237, 199] width 190 height 26
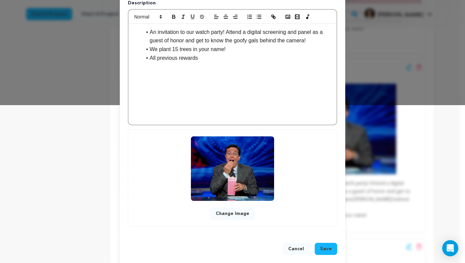
scroll to position [166, 0]
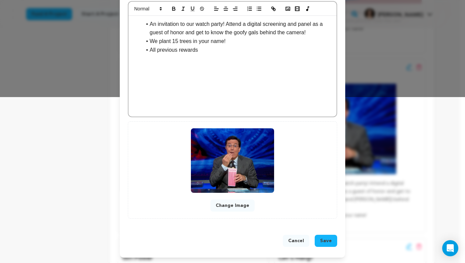
click at [327, 240] on span "Save" at bounding box center [326, 240] width 12 height 7
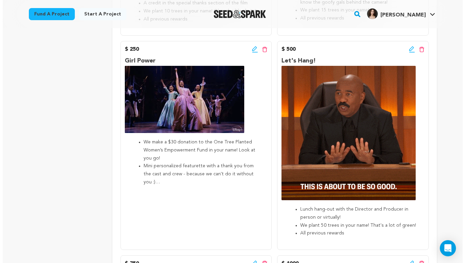
scroll to position [607, 0]
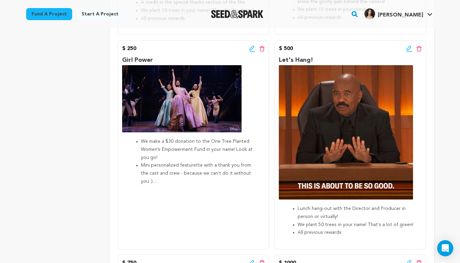
click at [252, 49] on icon at bounding box center [252, 48] width 5 height 5
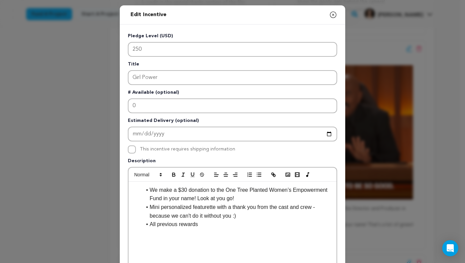
click at [203, 226] on li "All previous rewards" at bounding box center [237, 224] width 190 height 9
click at [214, 222] on li "All previous rewards" at bounding box center [237, 224] width 190 height 9
click at [207, 237] on p at bounding box center [233, 232] width 198 height 9
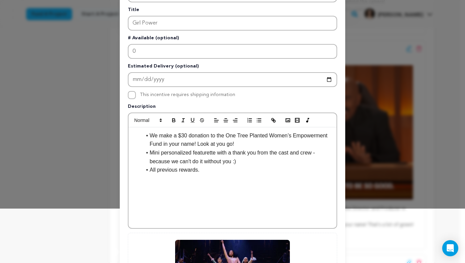
scroll to position [166, 0]
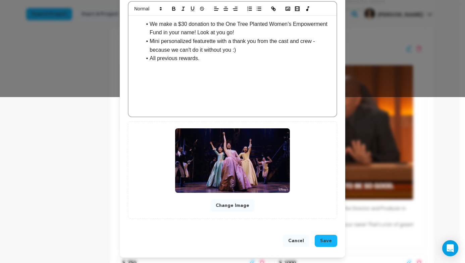
drag, startPoint x: 327, startPoint y: 244, endPoint x: 332, endPoint y: 246, distance: 5.9
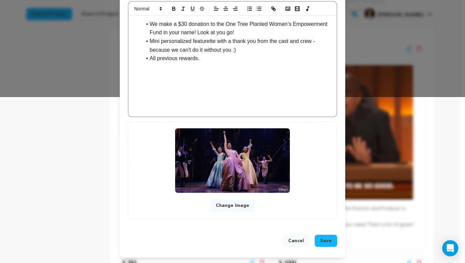
click at [327, 244] on span "Save" at bounding box center [326, 240] width 12 height 7
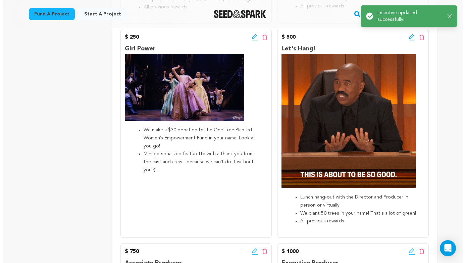
scroll to position [622, 0]
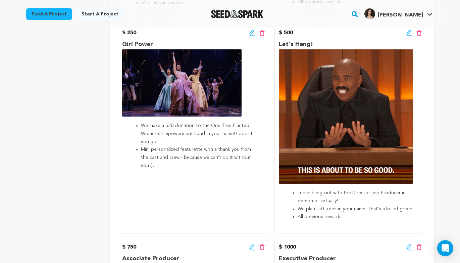
click at [253, 30] on icon at bounding box center [252, 33] width 6 height 7
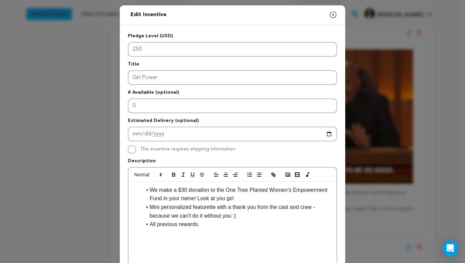
click at [206, 203] on ul "We make a $30 donation to the One Tree Planted Women’s Empowerment Fund in your…" at bounding box center [233, 207] width 198 height 43
click at [205, 207] on li "Mini personalized featurette with a thank you from the cast and crew - because …" at bounding box center [237, 211] width 190 height 17
click at [227, 208] on li "Mini personalized featurette with a thank you from the cast and crew - because …" at bounding box center [237, 211] width 190 height 17
click at [202, 206] on li "Mini personalized featurette with a thank you from the cast and crew - because …" at bounding box center [237, 211] width 190 height 17
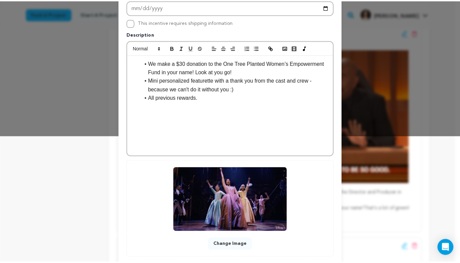
scroll to position [166, 0]
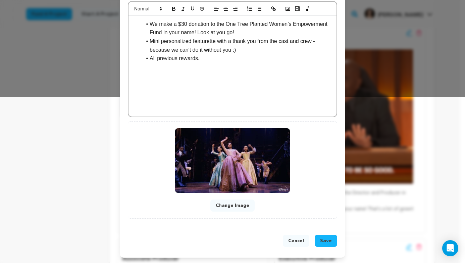
click at [292, 244] on button "Cancel" at bounding box center [296, 241] width 27 height 12
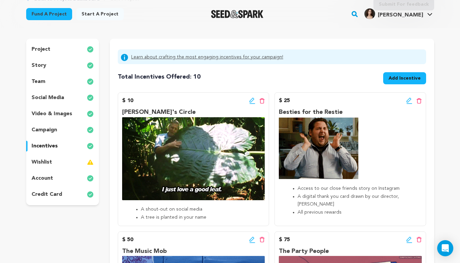
scroll to position [34, 0]
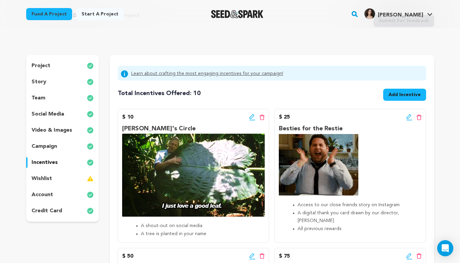
click at [68, 175] on div "wishlist" at bounding box center [62, 178] width 73 height 11
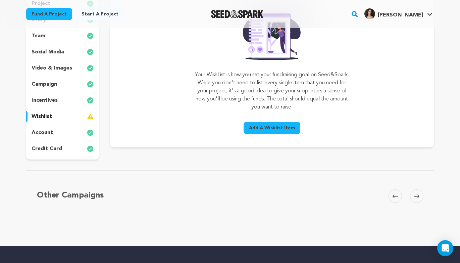
scroll to position [97, 0]
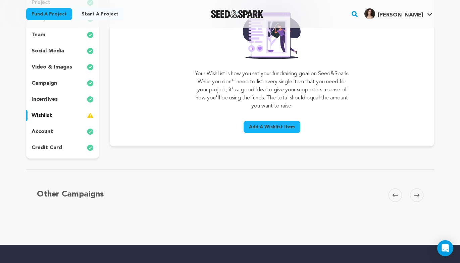
click at [266, 122] on button "Add A Wishlist Item" at bounding box center [272, 127] width 57 height 12
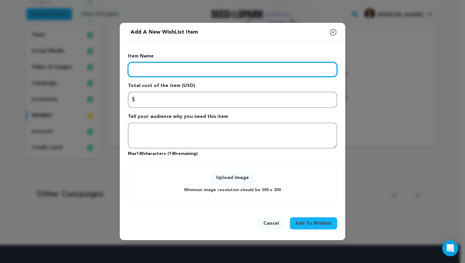
click at [235, 66] on input "Enter item name" at bounding box center [232, 69] width 209 height 15
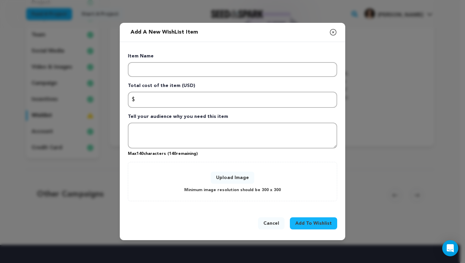
click at [270, 222] on button "Cancel" at bounding box center [271, 223] width 27 height 12
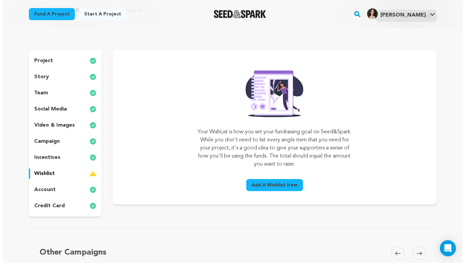
scroll to position [37, 0]
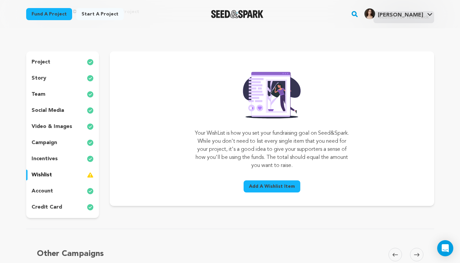
click at [281, 188] on span "Add A Wishlist Item" at bounding box center [272, 186] width 46 height 7
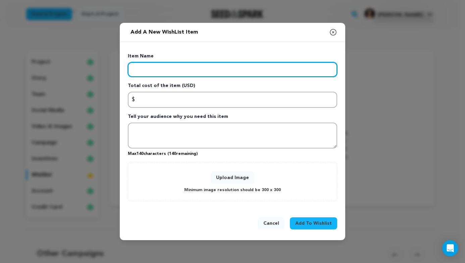
click at [223, 64] on input "Enter item name" at bounding box center [232, 69] width 209 height 15
type input "Production Design"
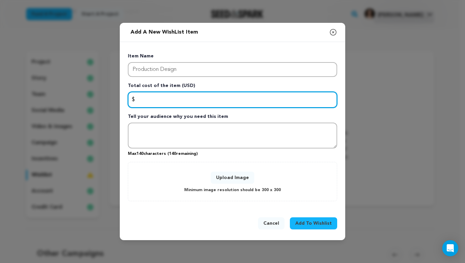
click at [207, 94] on input "Enter total cost of the item" at bounding box center [232, 100] width 209 height 16
type input "500"
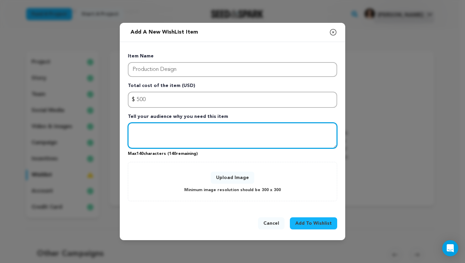
click at [232, 139] on textarea "Tell your audience why you need this item" at bounding box center [232, 135] width 209 height 26
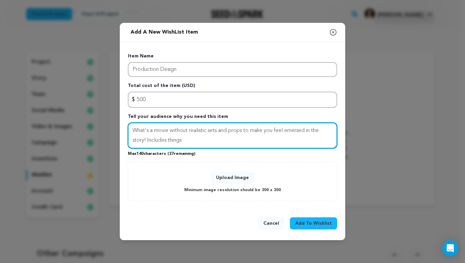
click at [298, 133] on textarea "What's a movie without realistic sets and props to make you feel emersed in the…" at bounding box center [232, 135] width 209 height 26
click at [290, 130] on textarea "What's a movie without realistic sets and props to make you feel emersed in the…" at bounding box center [232, 135] width 209 height 26
click at [222, 135] on textarea "What's a movie without realistic sets and props to make you feel immersed in th…" at bounding box center [232, 135] width 209 height 26
click at [226, 140] on textarea "What's a movie without realistic sets and props to make you feel immersed in th…" at bounding box center [232, 135] width 209 height 26
drag, startPoint x: 193, startPoint y: 140, endPoint x: 168, endPoint y: 139, distance: 25.2
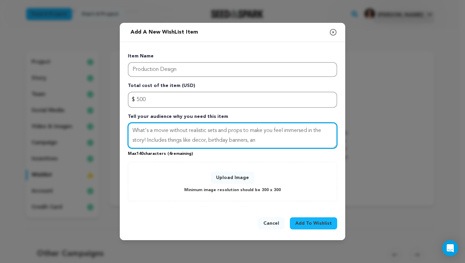
click at [168, 139] on textarea "What's a movie without realistic sets and props to make you feel immersed in th…" at bounding box center [232, 135] width 209 height 26
click at [239, 138] on textarea "What's a movie without realistic sets and props to make you feel immersed in th…" at bounding box center [232, 135] width 209 height 26
click at [170, 140] on textarea "What's a movie without realistic sets and props to make you feel immersed in th…" at bounding box center [232, 135] width 209 height 26
drag, startPoint x: 167, startPoint y: 140, endPoint x: 162, endPoint y: 139, distance: 4.7
click at [162, 139] on textarea "What's a movie without realistic sets and props to make you feel immersed in th…" at bounding box center [232, 135] width 209 height 26
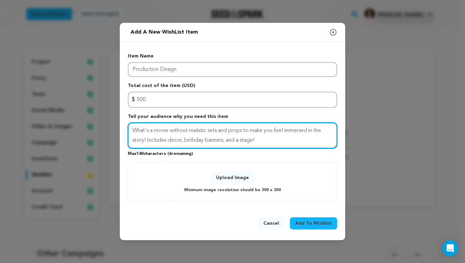
type textarea "What's a movie without realistic sets and props to make you feel immersed in th…"
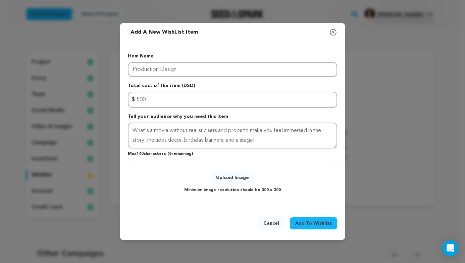
click at [241, 170] on div "Upload Image Minimum image resolution should be 300 x 300" at bounding box center [232, 181] width 195 height 25
click at [227, 180] on button "Upload Image" at bounding box center [233, 177] width 44 height 12
click at [227, 177] on button "Upload Image" at bounding box center [233, 177] width 44 height 12
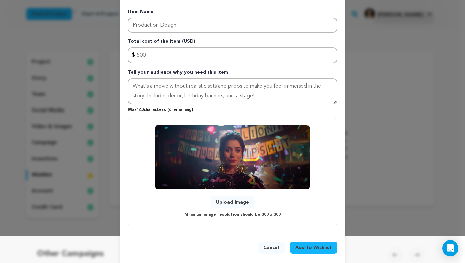
scroll to position [34, 0]
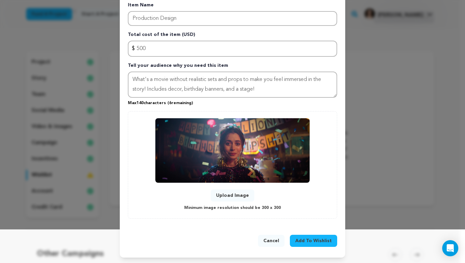
click at [322, 245] on button "Add To Wishlist" at bounding box center [313, 241] width 47 height 12
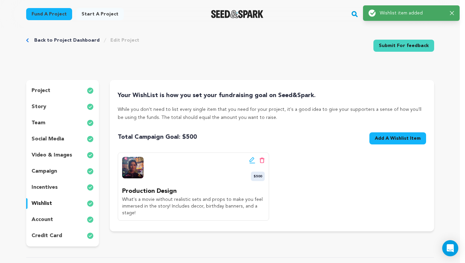
scroll to position [0, 0]
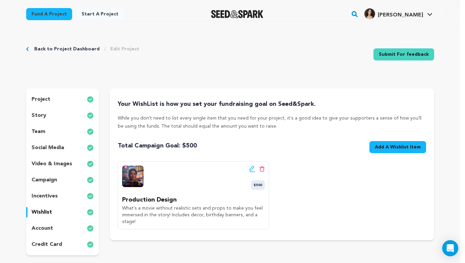
click at [389, 147] on span "Add A Wishlist Item" at bounding box center [398, 147] width 46 height 7
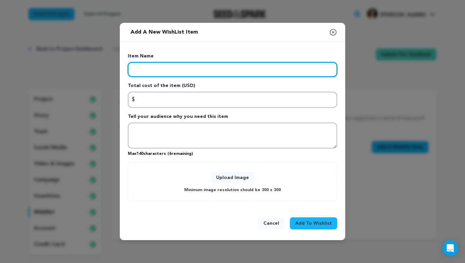
click at [250, 74] on input "Enter item name" at bounding box center [232, 69] width 209 height 15
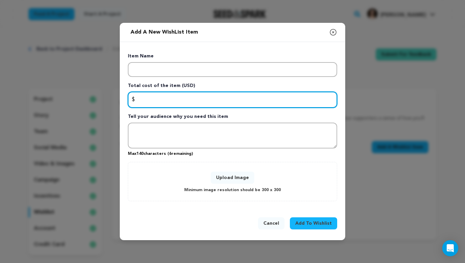
click at [235, 97] on input "Enter total cost of the item" at bounding box center [232, 100] width 209 height 16
type input "500"
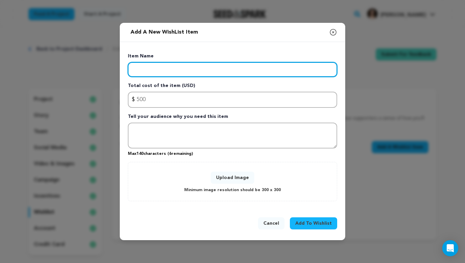
click at [200, 64] on input "Enter item name" at bounding box center [232, 69] width 209 height 15
type input "Meals"
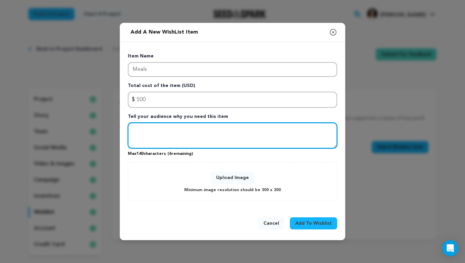
click at [212, 140] on textarea "Tell your audience why you need this item" at bounding box center [232, 135] width 209 height 26
type textarea "N"
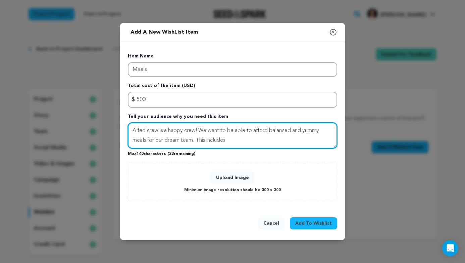
click at [241, 139] on textarea "A fed crew is a happy crew! We want to be able to afford balanced and yummy mea…" at bounding box center [232, 135] width 209 height 26
click at [251, 141] on textarea "A fed crew is a happy crew! We want to be able to afford balanced and yummy mea…" at bounding box center [232, 135] width 209 height 26
click at [234, 136] on textarea "A fed crew is a happy crew! We want to be able to afford balanced and yummy mea…" at bounding box center [232, 135] width 209 height 26
drag, startPoint x: 229, startPoint y: 139, endPoint x: 196, endPoint y: 139, distance: 33.2
click at [196, 139] on textarea "A fed crew is a happy crew! We want to be able to afford balanced and yummy mea…" at bounding box center [232, 135] width 209 height 26
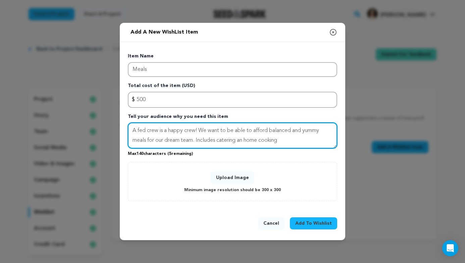
drag, startPoint x: 246, startPoint y: 139, endPoint x: 249, endPoint y: 148, distance: 9.4
click at [246, 139] on textarea "A fed crew is a happy crew! We want to be able to afford balanced and yummy mea…" at bounding box center [232, 135] width 209 height 26
click at [286, 140] on textarea "A fed crew is a happy crew! We want to be able to afford balanced and yummy mea…" at bounding box center [232, 135] width 209 height 26
type textarea "A fed crew is a happy crew! We want to be able to afford balanced and yummy mea…"
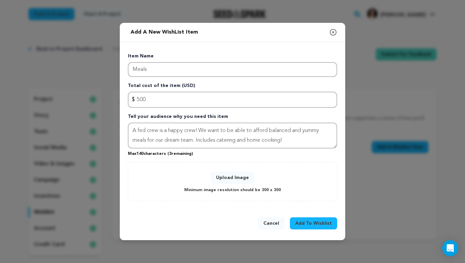
click at [234, 177] on button "Upload Image" at bounding box center [233, 177] width 44 height 12
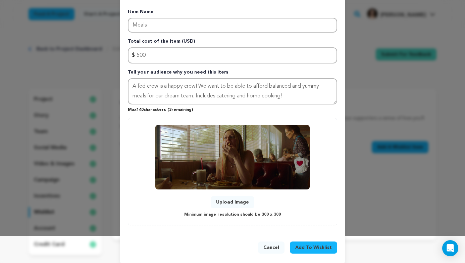
scroll to position [34, 0]
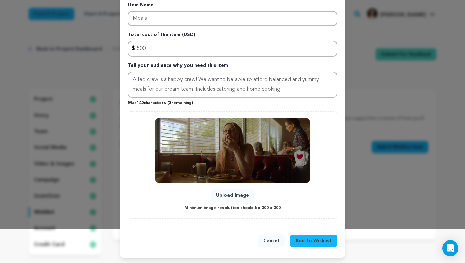
click at [317, 242] on span "Add To Wishlist" at bounding box center [313, 240] width 37 height 7
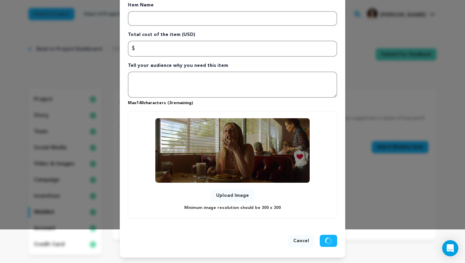
scroll to position [0, 0]
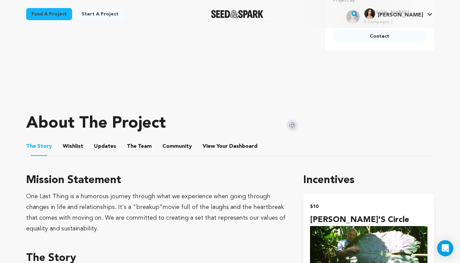
scroll to position [145, 0]
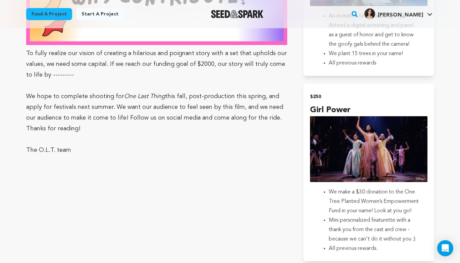
scroll to position [1429, 0]
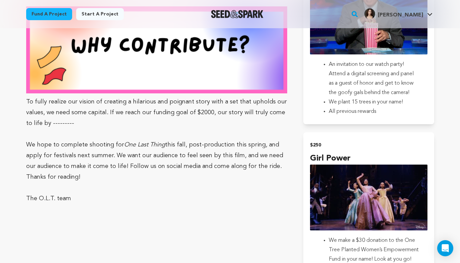
scroll to position [1373, 0]
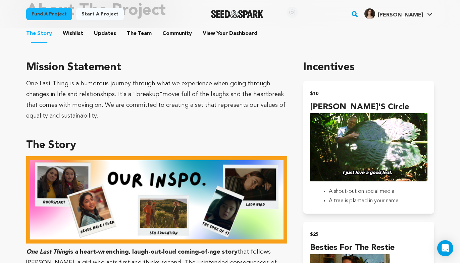
scroll to position [344, 0]
